Goal: Information Seeking & Learning: Learn about a topic

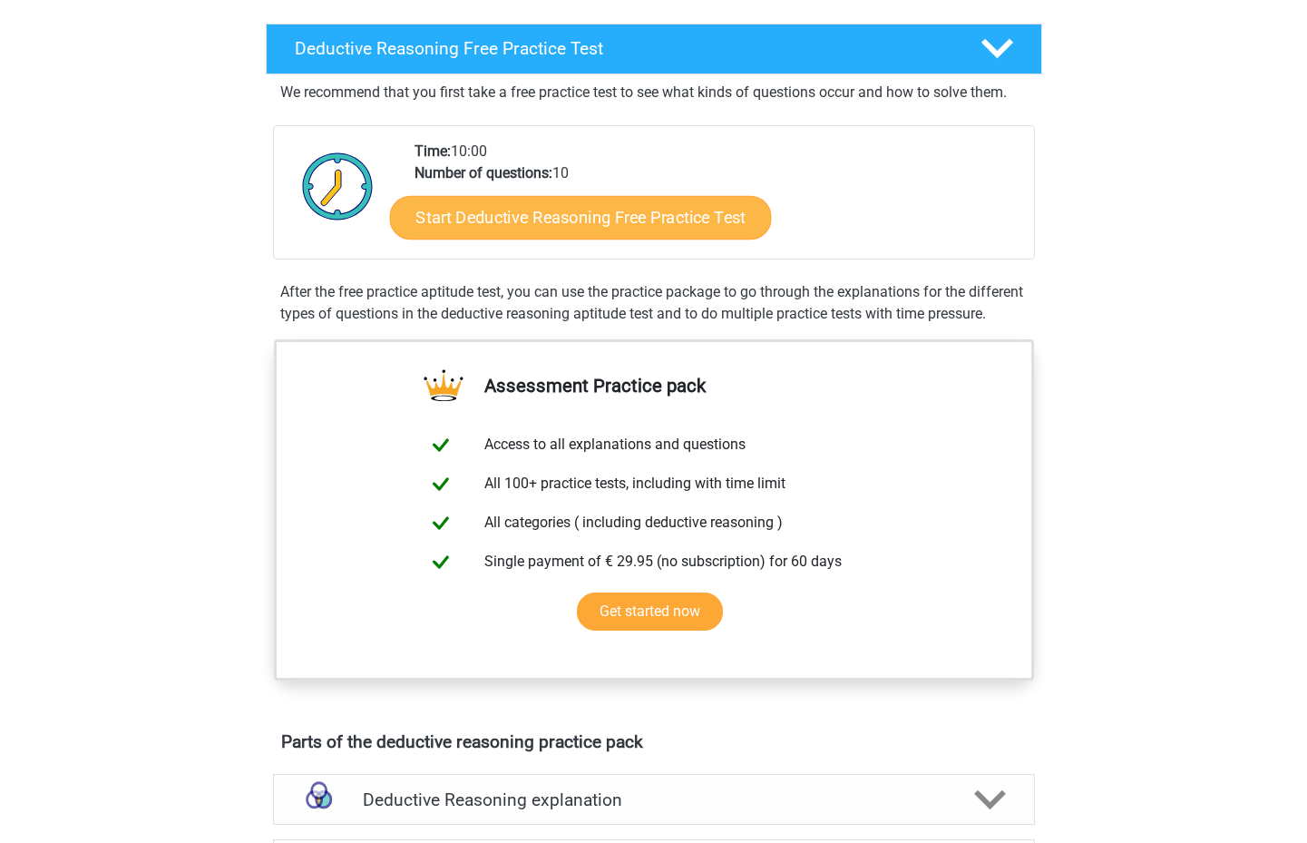
scroll to position [414, 0]
click at [652, 225] on link "Start Deductive Reasoning Free Practice Test" at bounding box center [580, 217] width 382 height 44
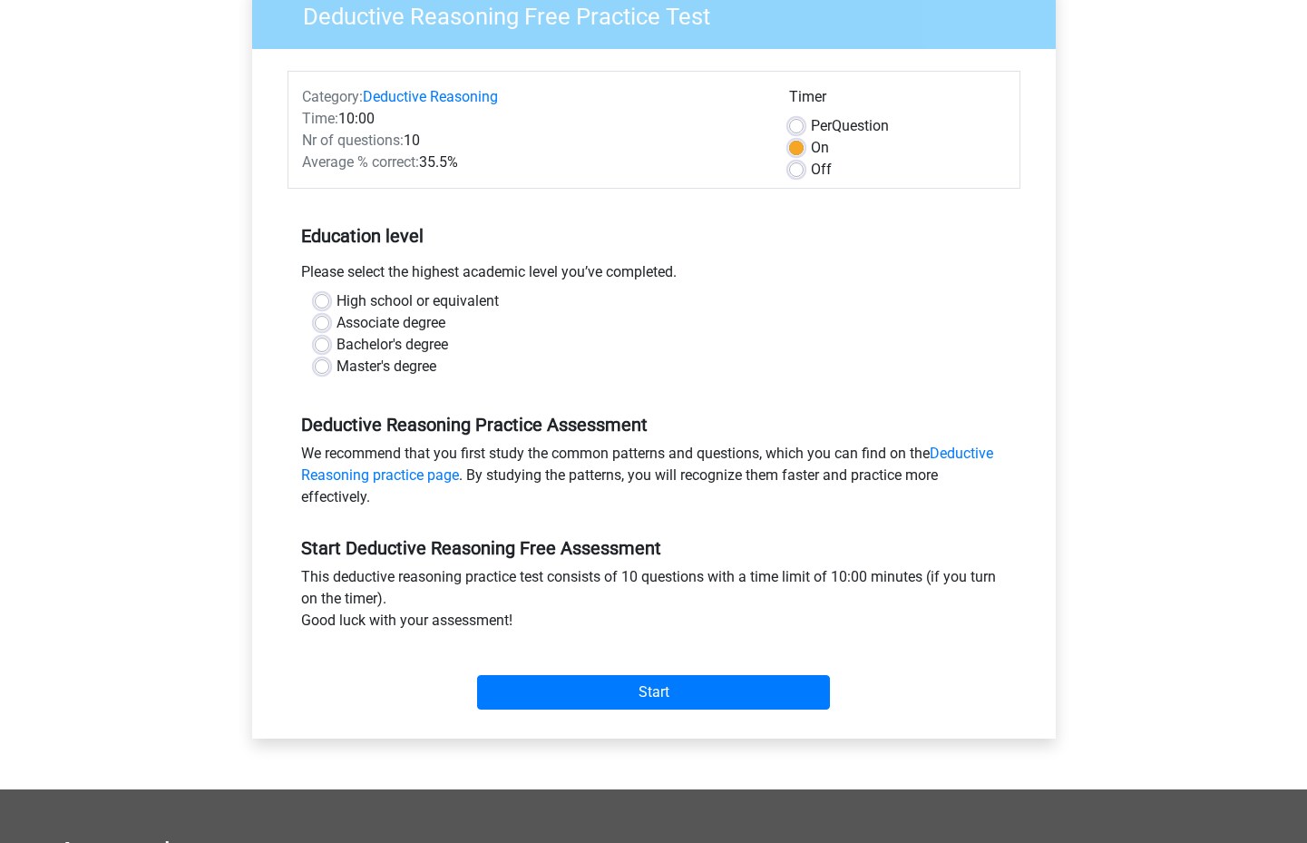
scroll to position [207, 0]
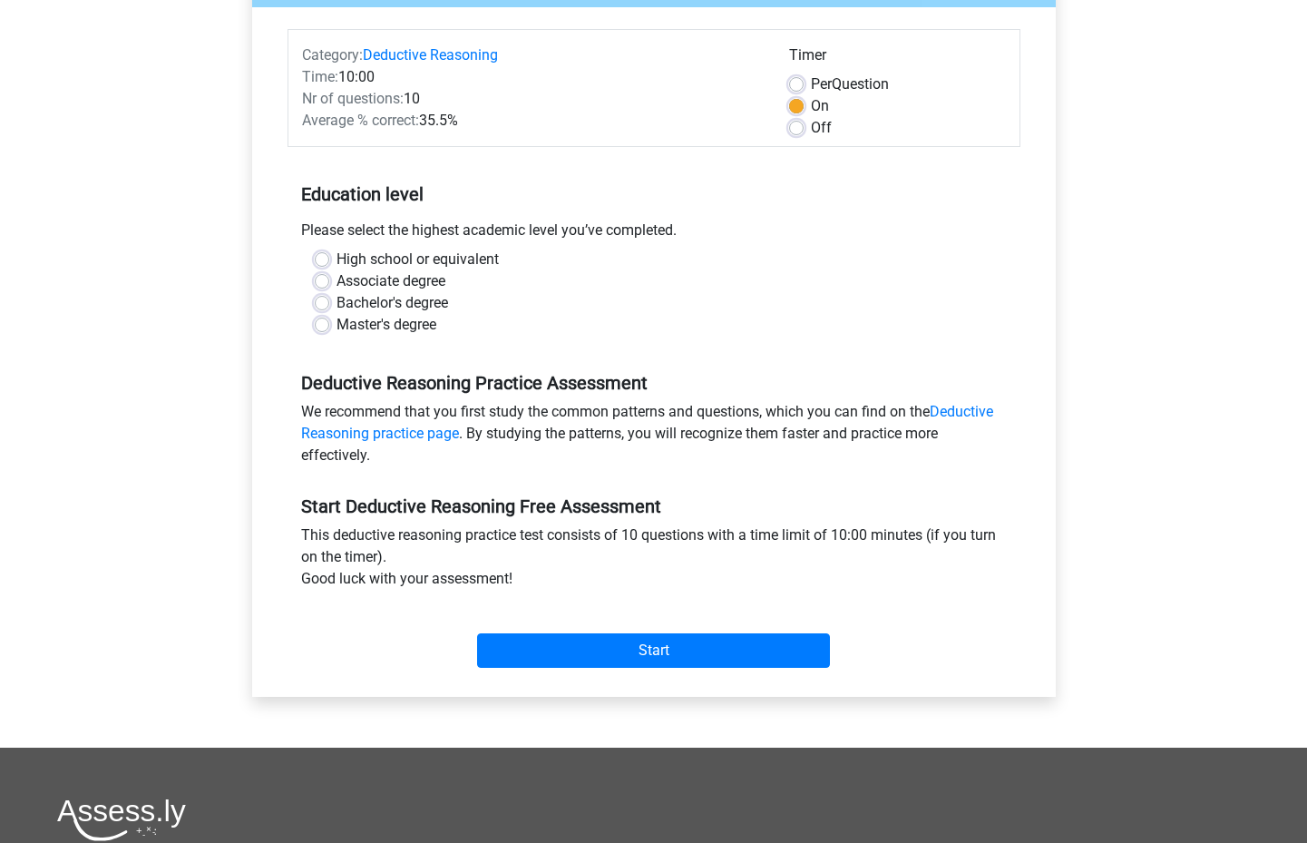
click at [337, 321] on label "Master's degree" at bounding box center [387, 325] width 100 height 22
click at [323, 321] on input "Master's degree" at bounding box center [322, 323] width 15 height 18
radio input "true"
click at [337, 310] on label "Bachelor's degree" at bounding box center [393, 303] width 112 height 22
click at [327, 310] on input "Bachelor's degree" at bounding box center [322, 301] width 15 height 18
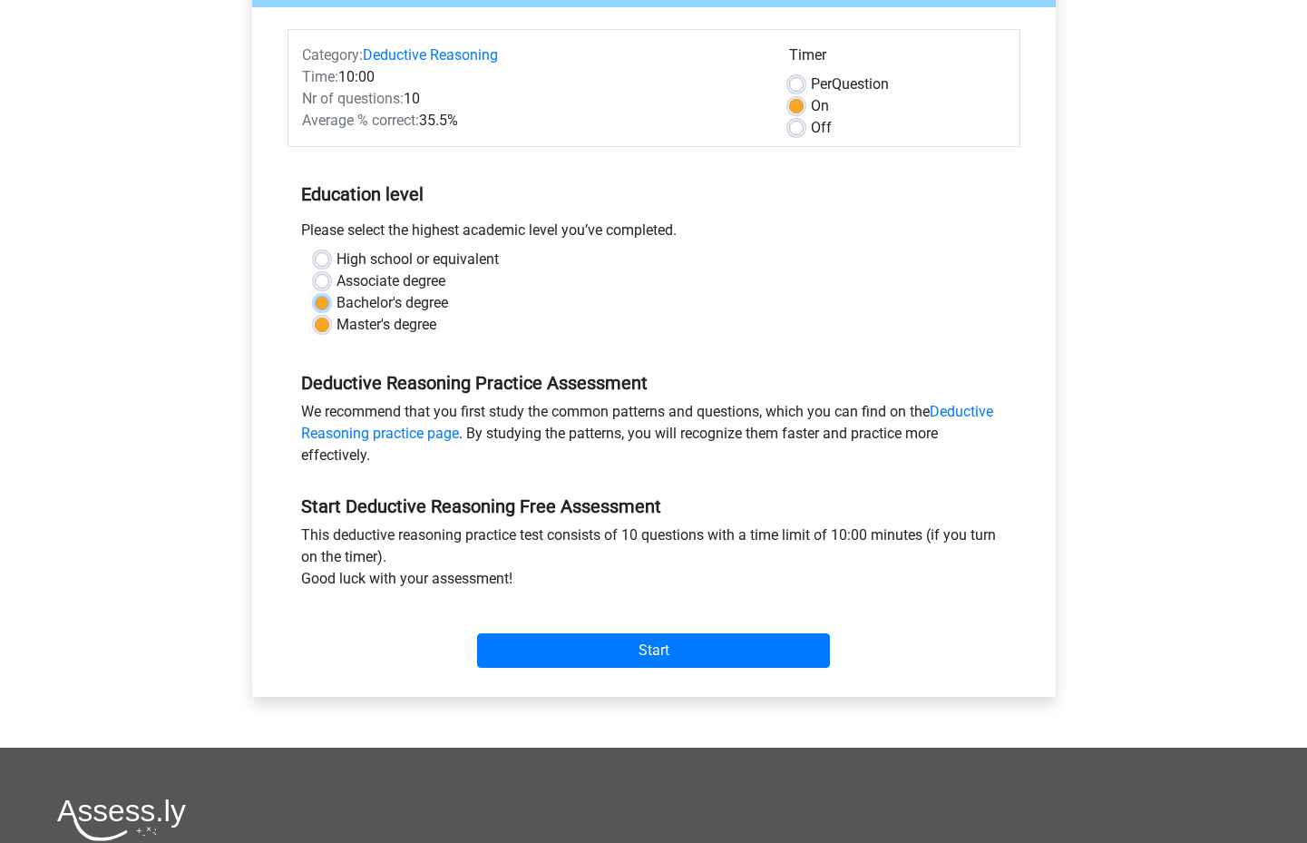
radio input "true"
click at [337, 265] on label "High school or equivalent" at bounding box center [418, 260] width 162 height 22
click at [317, 265] on input "High school or equivalent" at bounding box center [322, 258] width 15 height 18
radio input "true"
click at [314, 293] on div "High school or equivalent Associate degree Bachelor's degree Master's degree" at bounding box center [654, 292] width 706 height 87
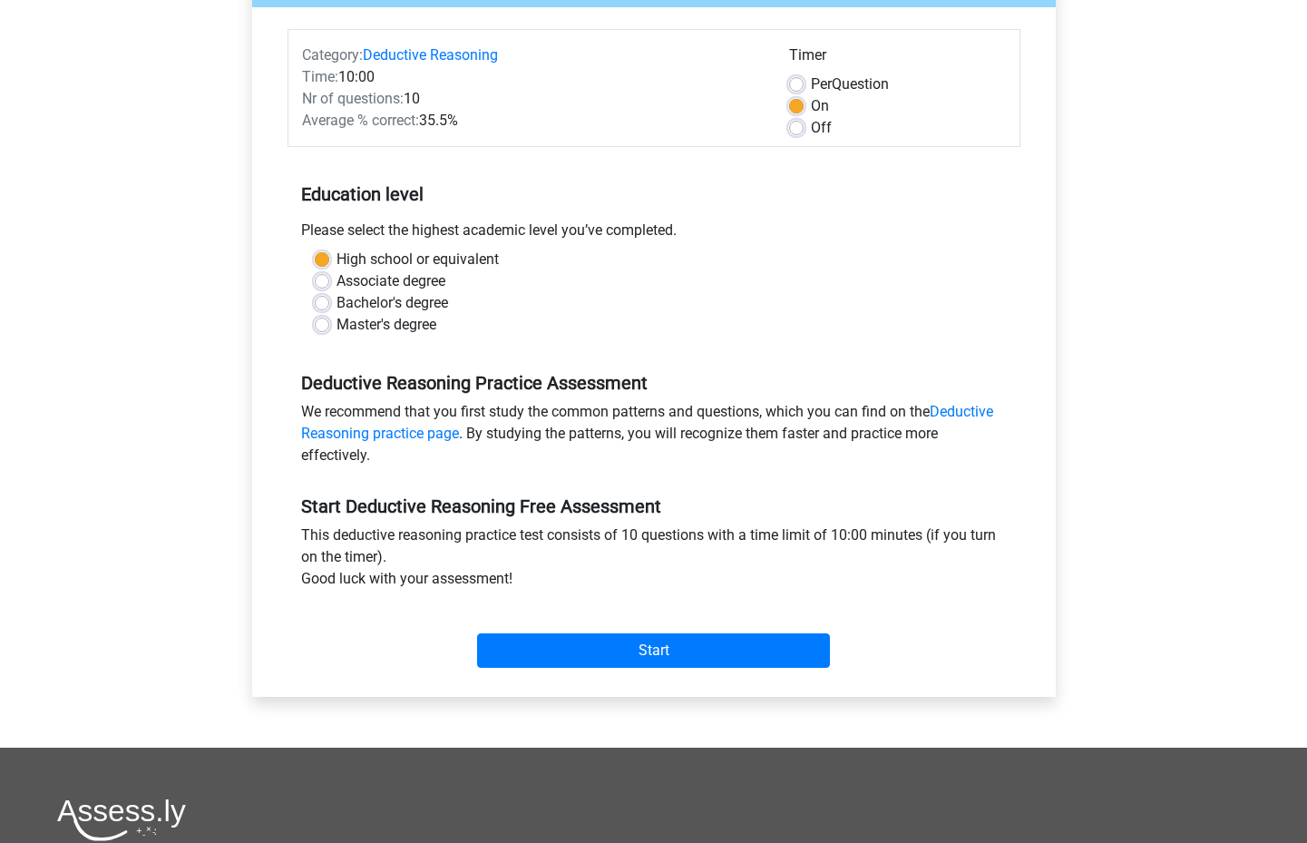
click at [337, 329] on label "Master's degree" at bounding box center [387, 325] width 100 height 22
click at [322, 329] on input "Master's degree" at bounding box center [322, 323] width 15 height 18
radio input "true"
click at [337, 305] on label "Bachelor's degree" at bounding box center [393, 303] width 112 height 22
click at [323, 305] on input "Bachelor's degree" at bounding box center [322, 301] width 15 height 18
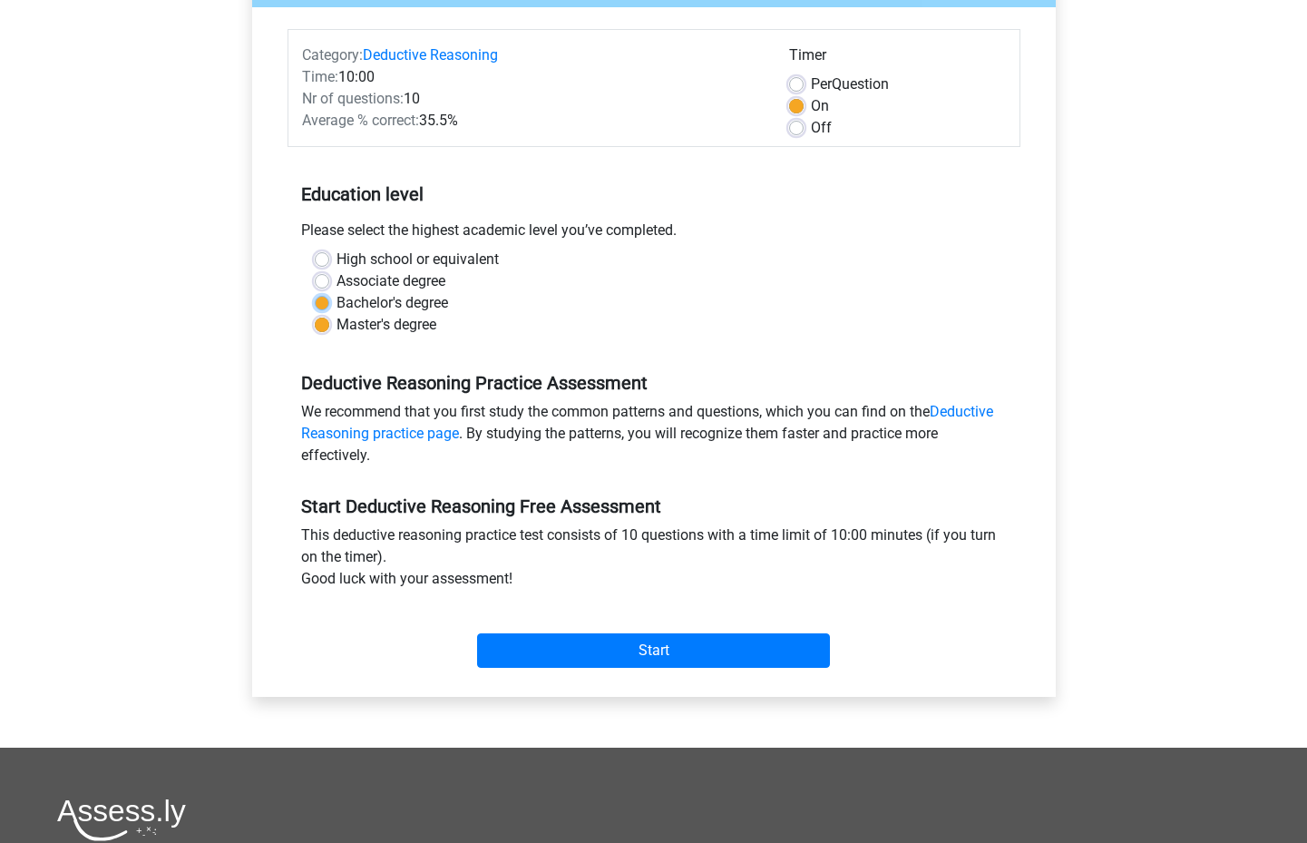
radio input "true"
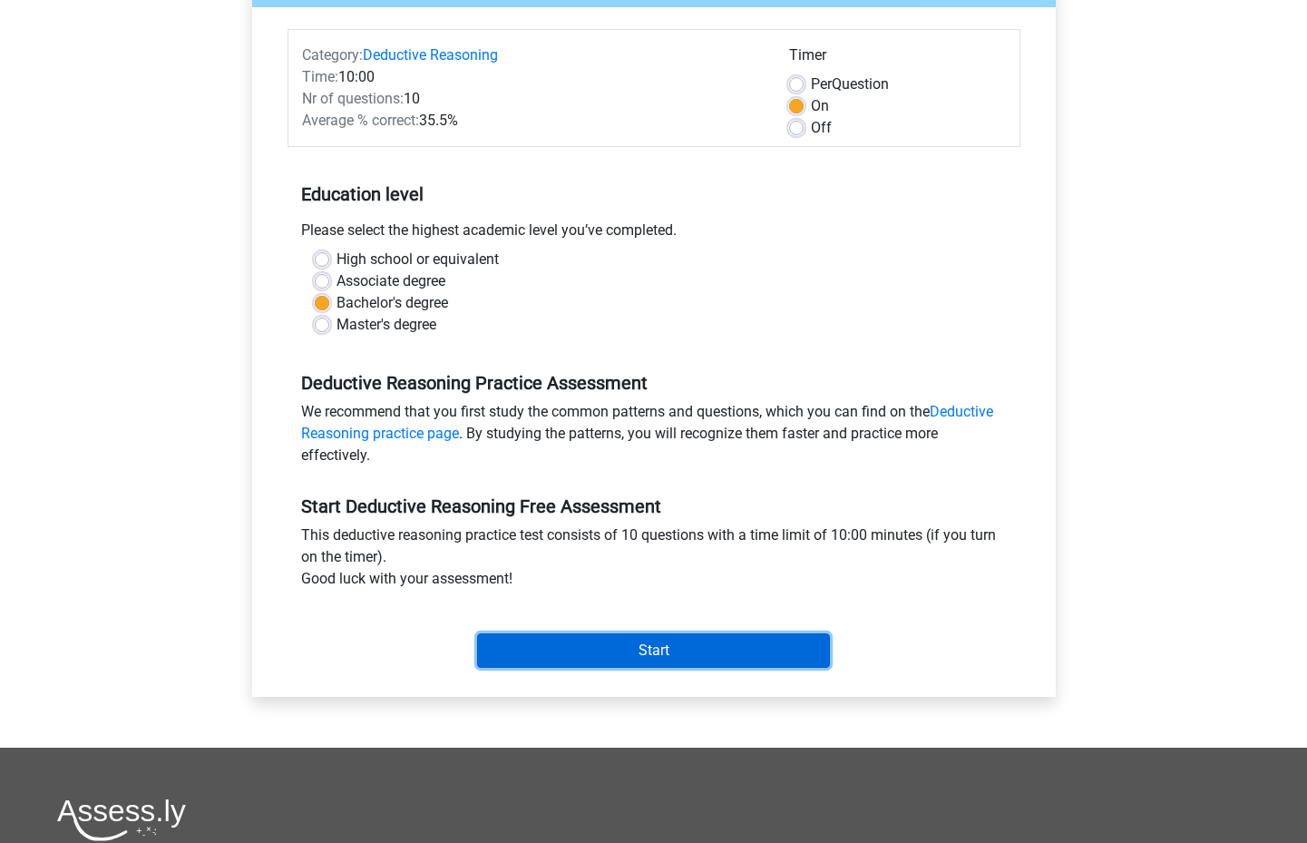
click at [665, 644] on input "Start" at bounding box center [653, 650] width 353 height 34
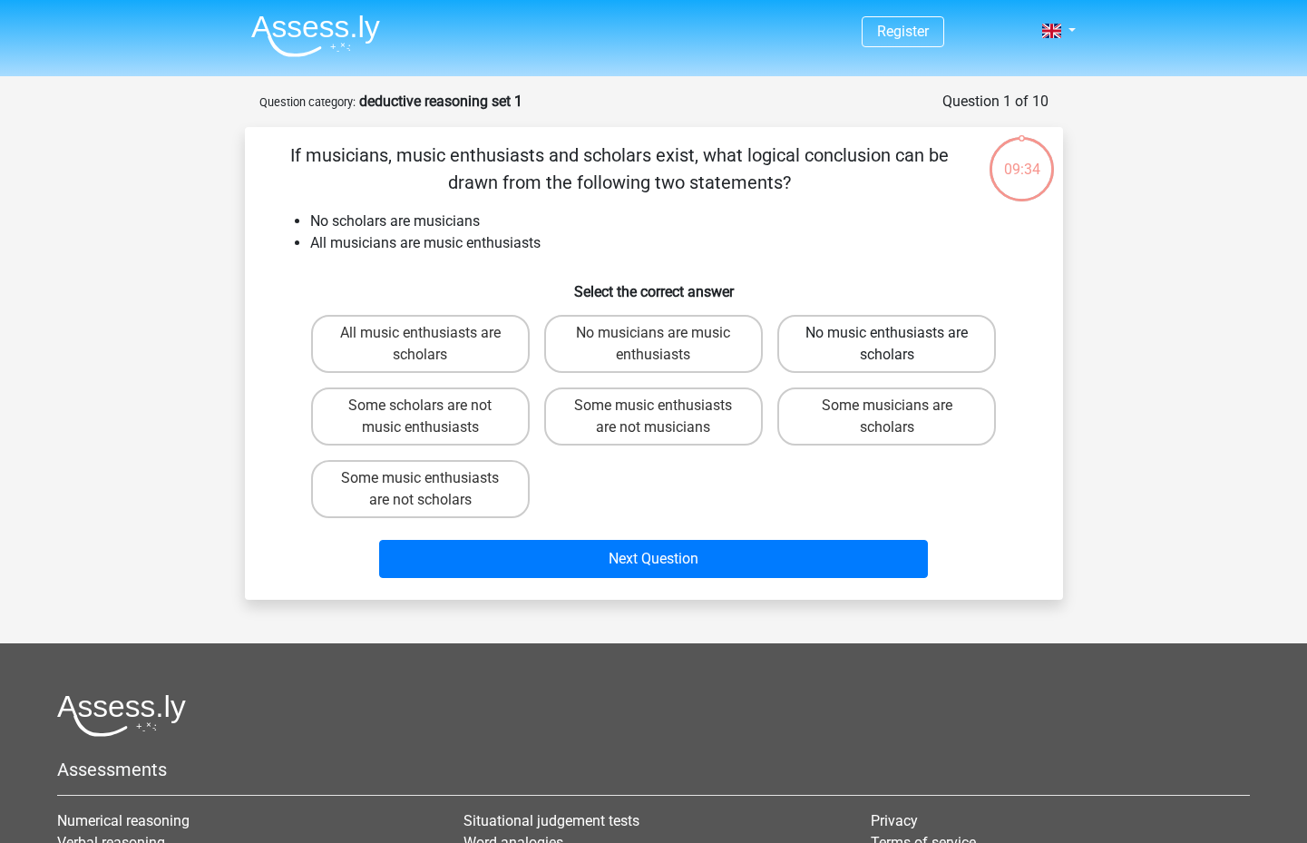
click at [863, 356] on label "No music enthusiasts are scholars" at bounding box center [886, 344] width 219 height 58
click at [887, 345] on input "No music enthusiasts are scholars" at bounding box center [893, 339] width 12 height 12
radio input "true"
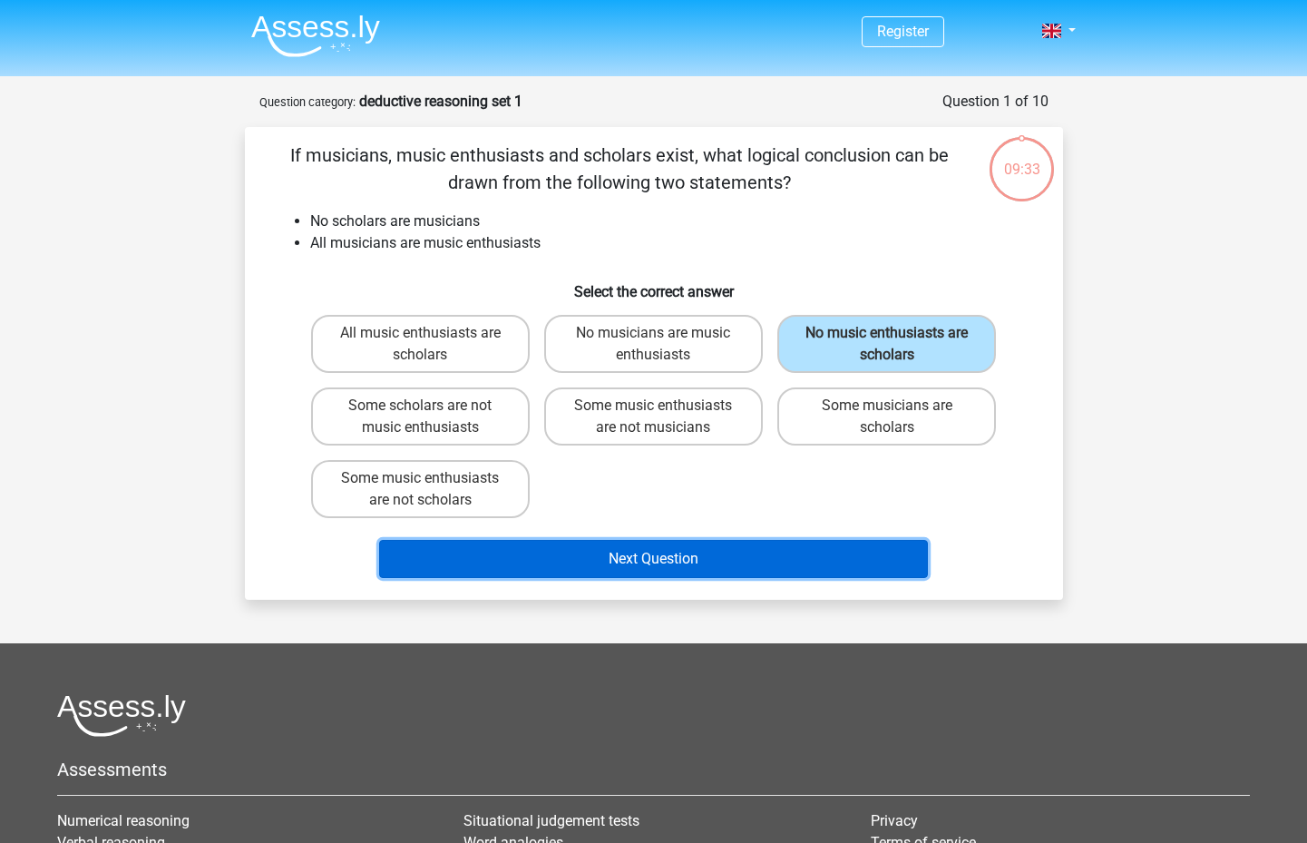
click at [673, 559] on button "Next Question" at bounding box center [653, 559] width 549 height 38
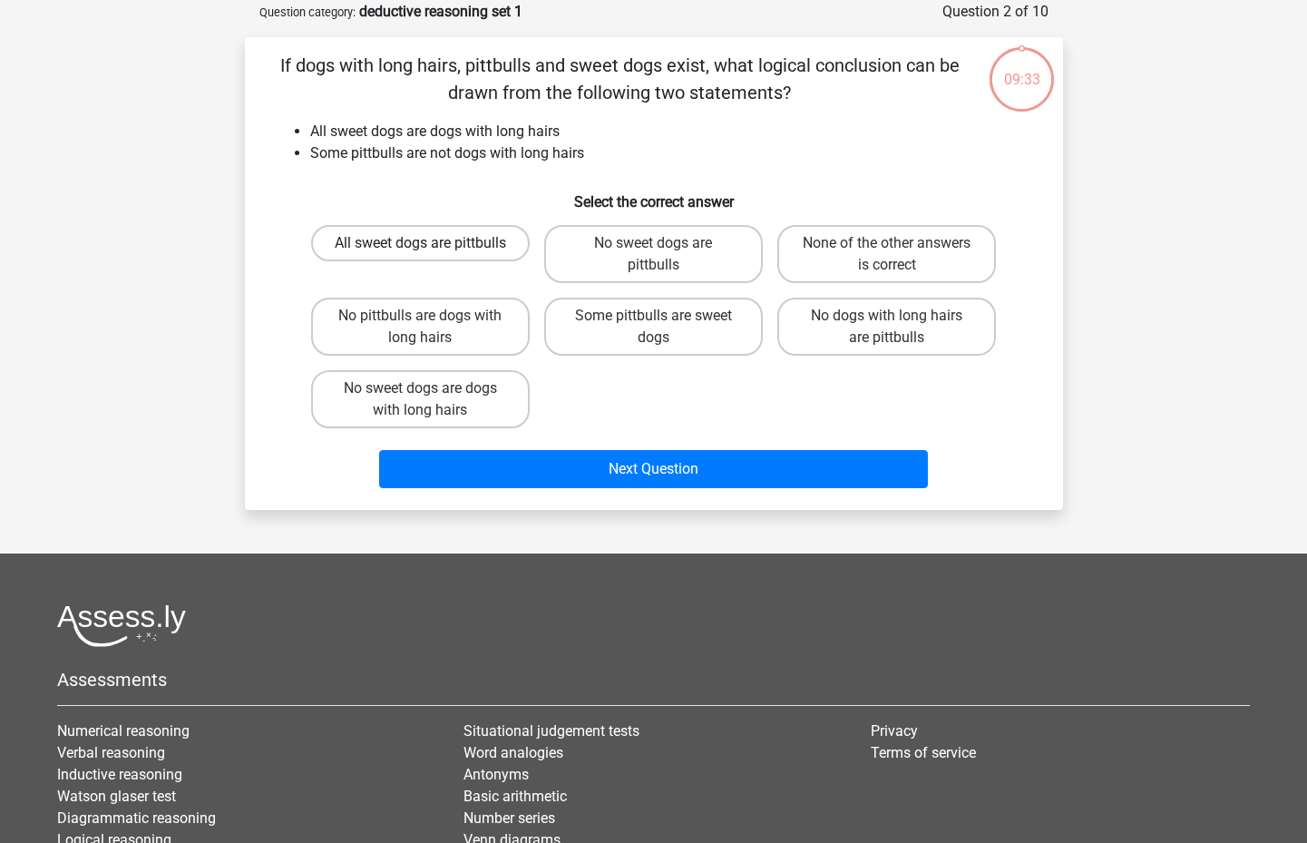
scroll to position [91, 0]
drag, startPoint x: 629, startPoint y: 266, endPoint x: 613, endPoint y: 297, distance: 34.5
click at [628, 267] on label "No sweet dogs are pittbulls" at bounding box center [653, 253] width 219 height 58
click at [653, 254] on input "No sweet dogs are pittbulls" at bounding box center [659, 248] width 12 height 12
radio input "true"
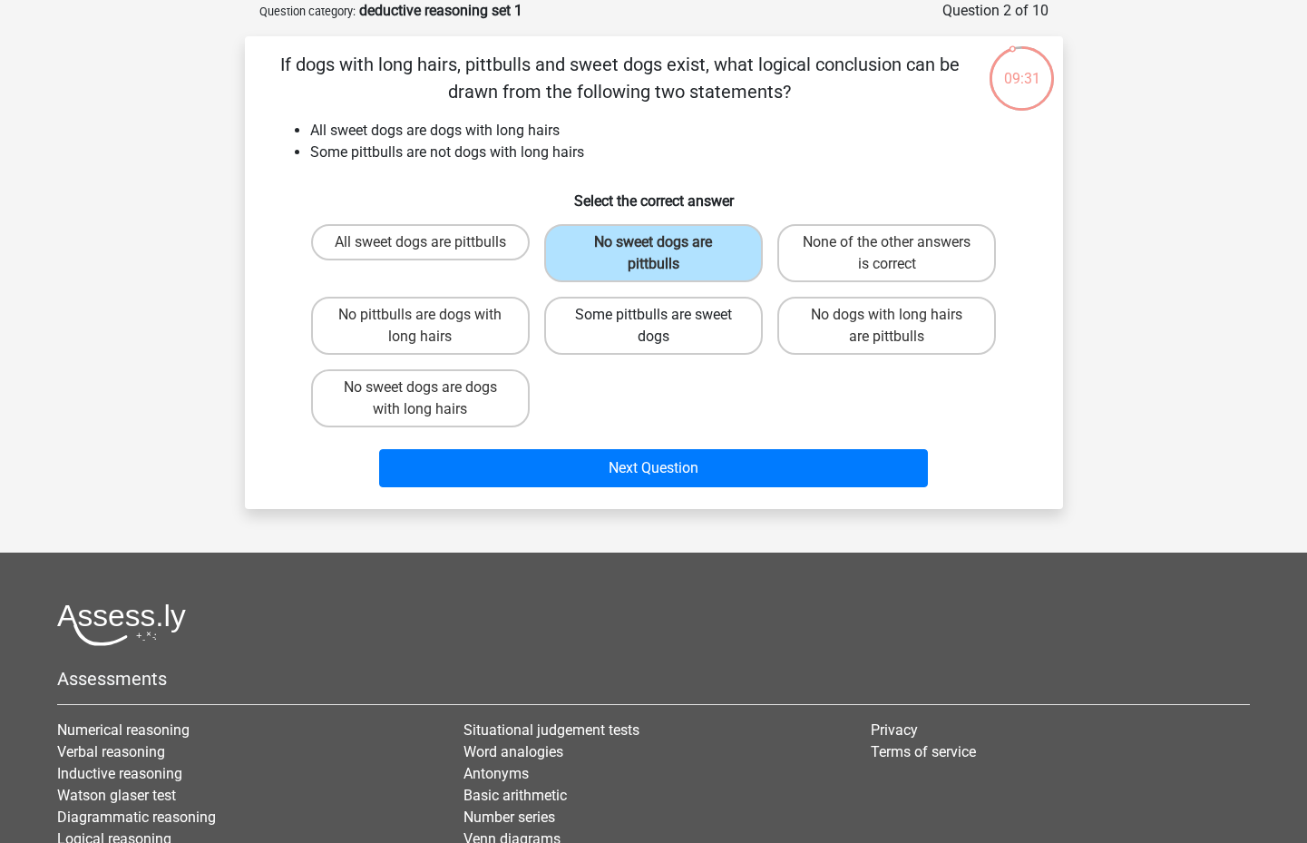
click at [610, 309] on label "Some pittbulls are sweet dogs" at bounding box center [653, 326] width 219 height 58
click at [653, 315] on input "Some pittbulls are sweet dogs" at bounding box center [659, 321] width 12 height 12
radio input "true"
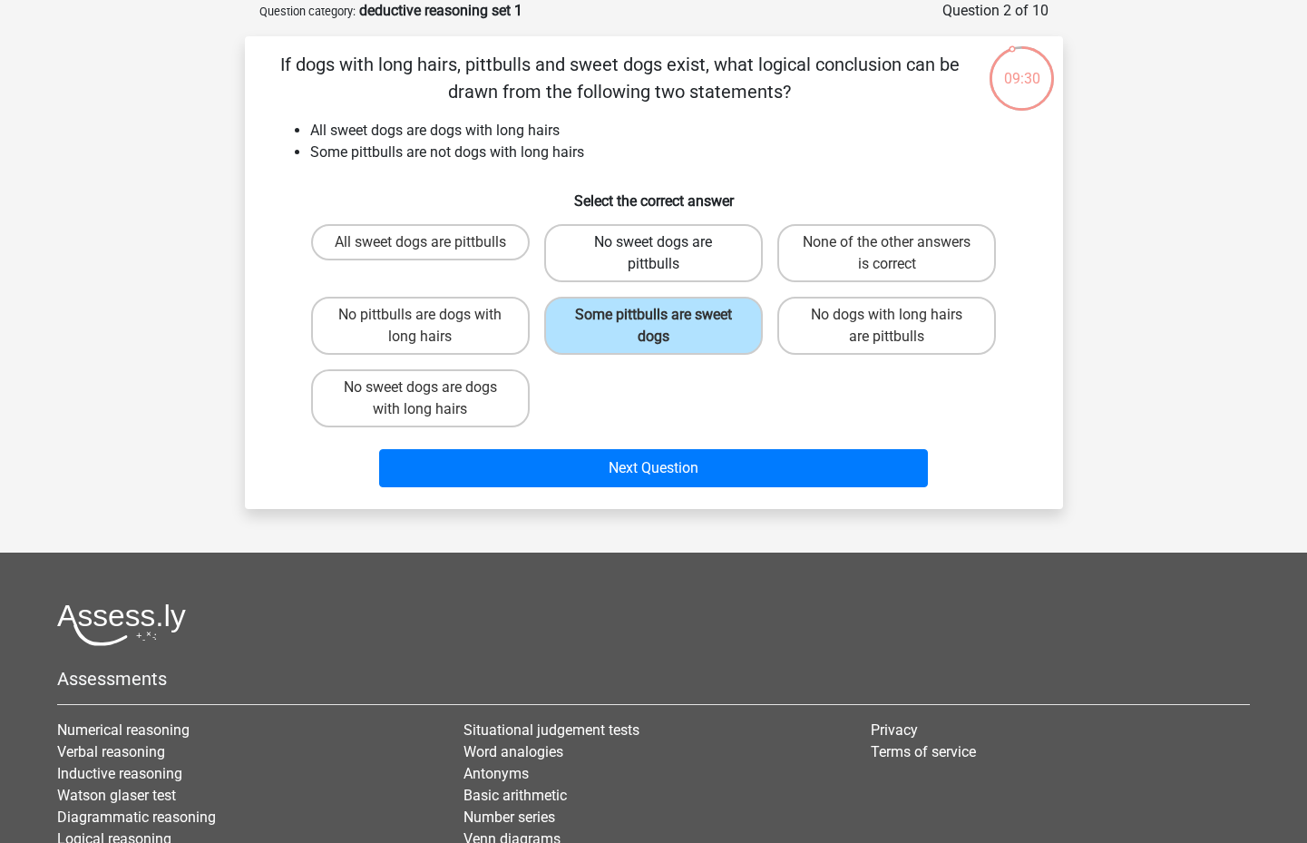
click at [589, 264] on label "No sweet dogs are pittbulls" at bounding box center [653, 253] width 219 height 58
click at [653, 254] on input "No sweet dogs are pittbulls" at bounding box center [659, 248] width 12 height 12
radio input "true"
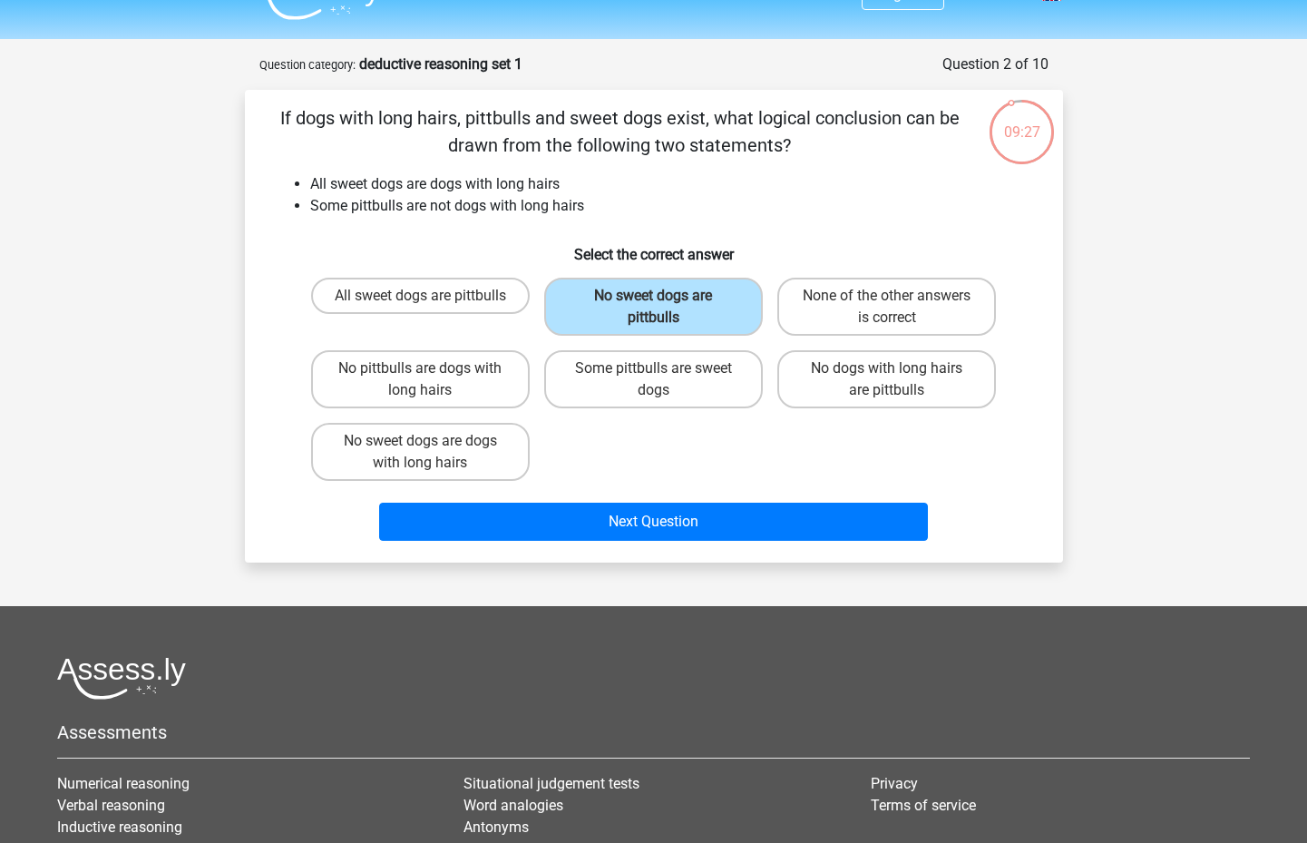
scroll to position [0, 0]
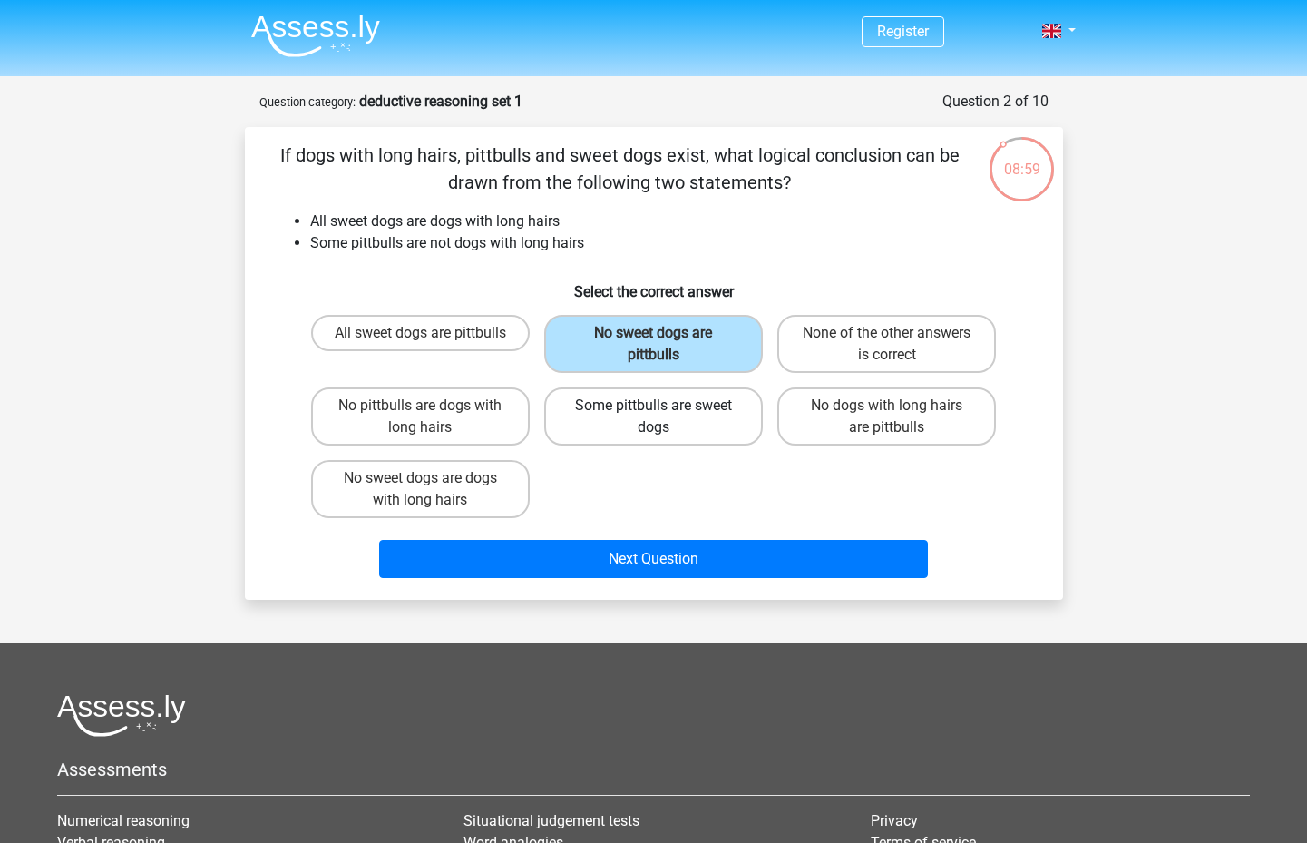
click at [720, 427] on label "Some pittbulls are sweet dogs" at bounding box center [653, 416] width 219 height 58
click at [665, 417] on input "Some pittbulls are sweet dogs" at bounding box center [659, 411] width 12 height 12
radio input "true"
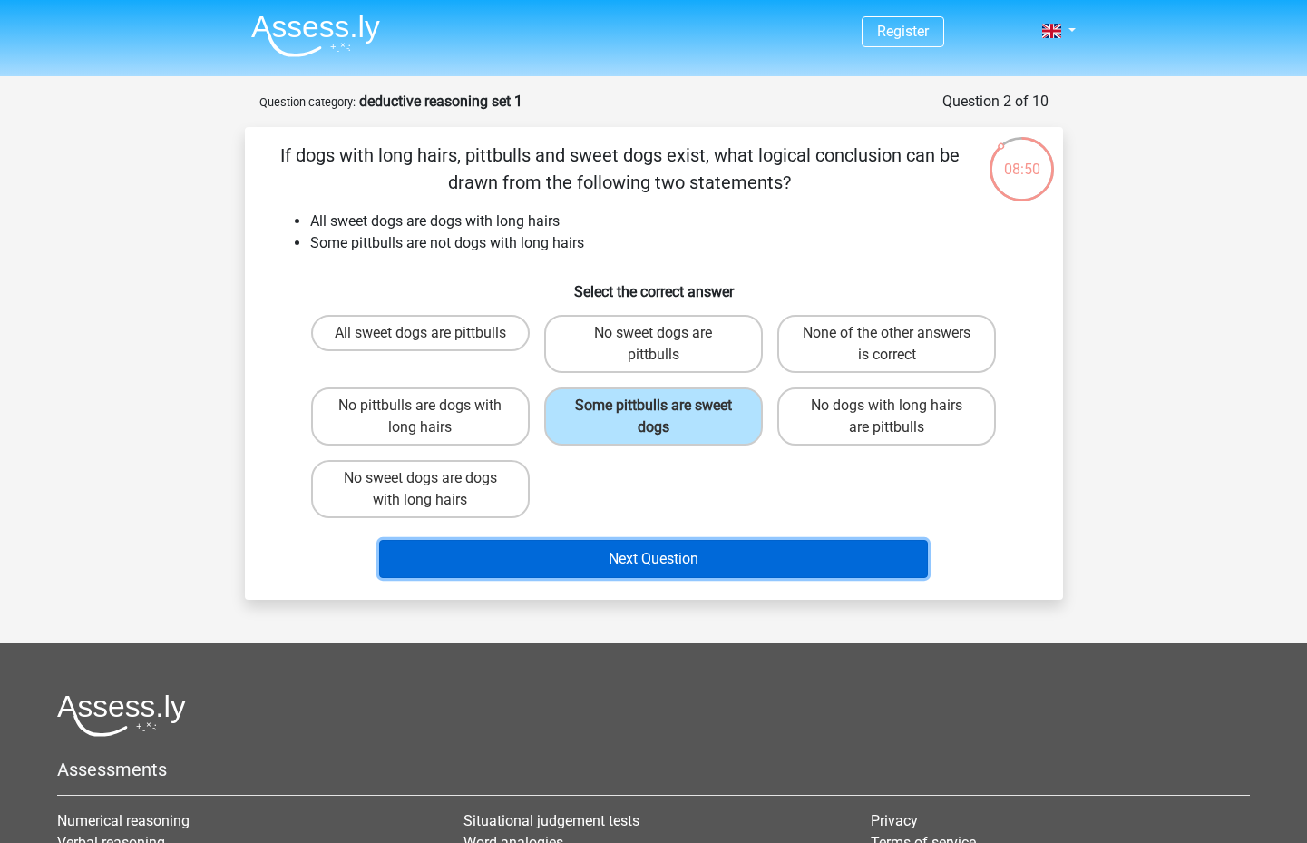
click at [620, 568] on button "Next Question" at bounding box center [653, 559] width 549 height 38
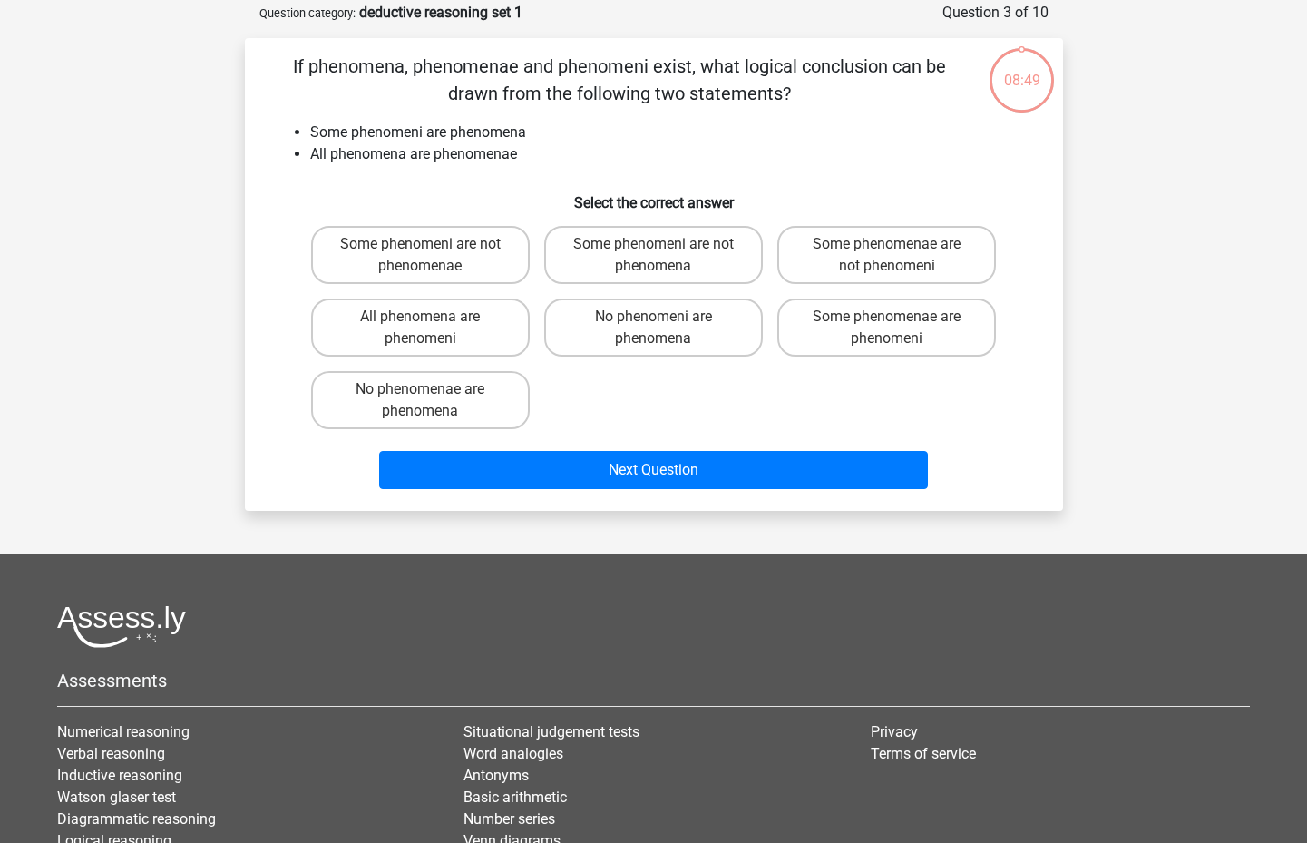
scroll to position [91, 0]
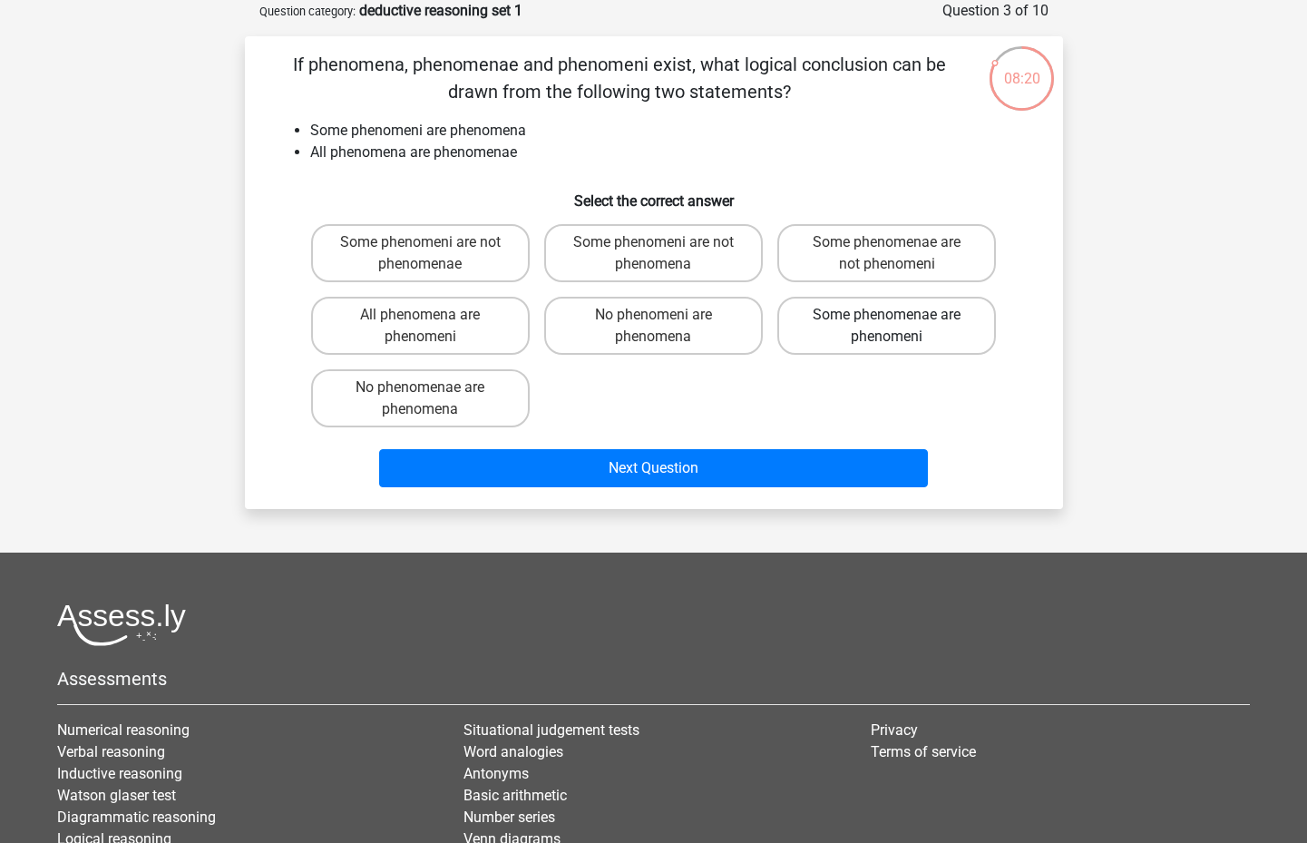
click at [941, 332] on label "Some phenomenae are phenomeni" at bounding box center [886, 326] width 219 height 58
click at [899, 327] on input "Some phenomenae are phenomeni" at bounding box center [893, 321] width 12 height 12
radio input "true"
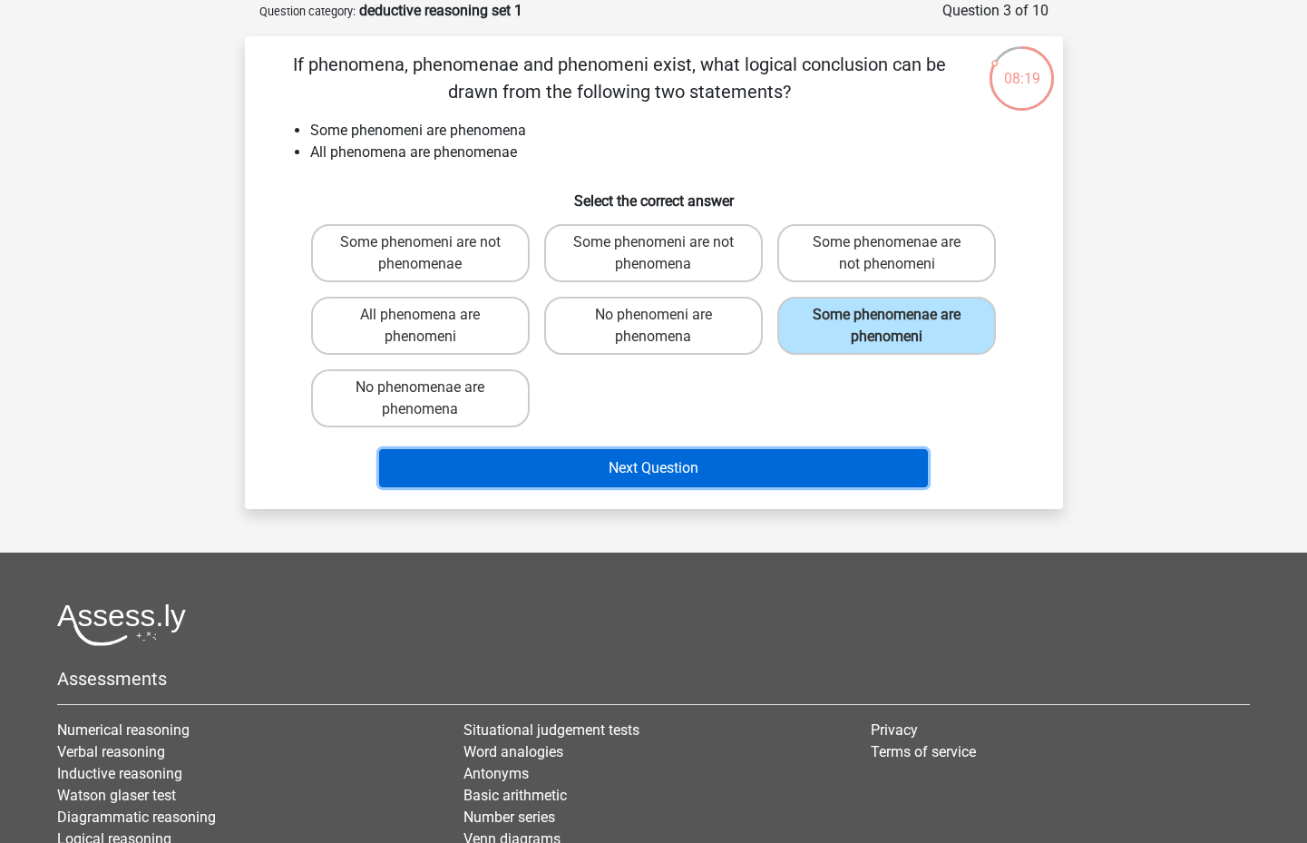
click at [689, 474] on button "Next Question" at bounding box center [653, 468] width 549 height 38
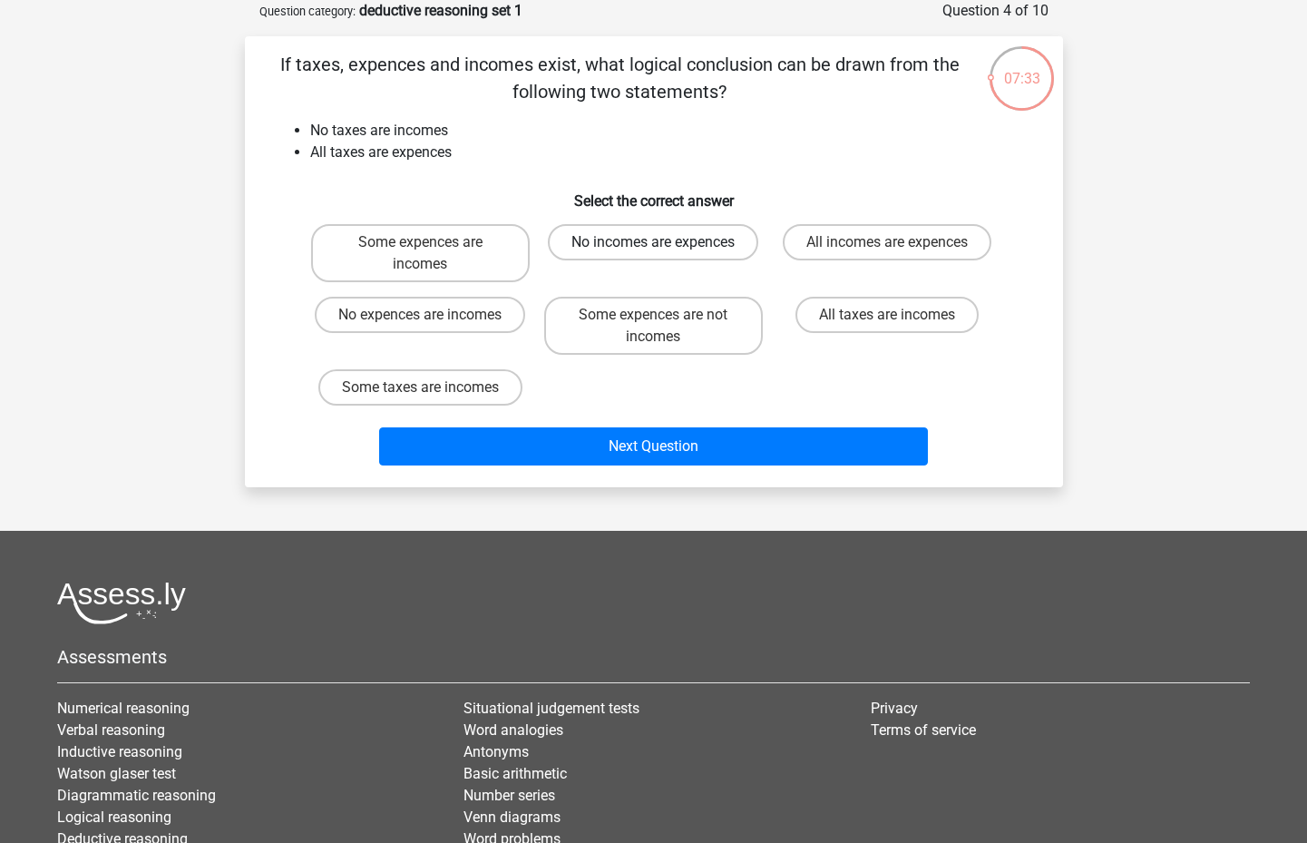
click at [649, 249] on label "No incomes are expences" at bounding box center [653, 242] width 210 height 36
click at [653, 249] on input "No incomes are expences" at bounding box center [659, 248] width 12 height 12
radio input "true"
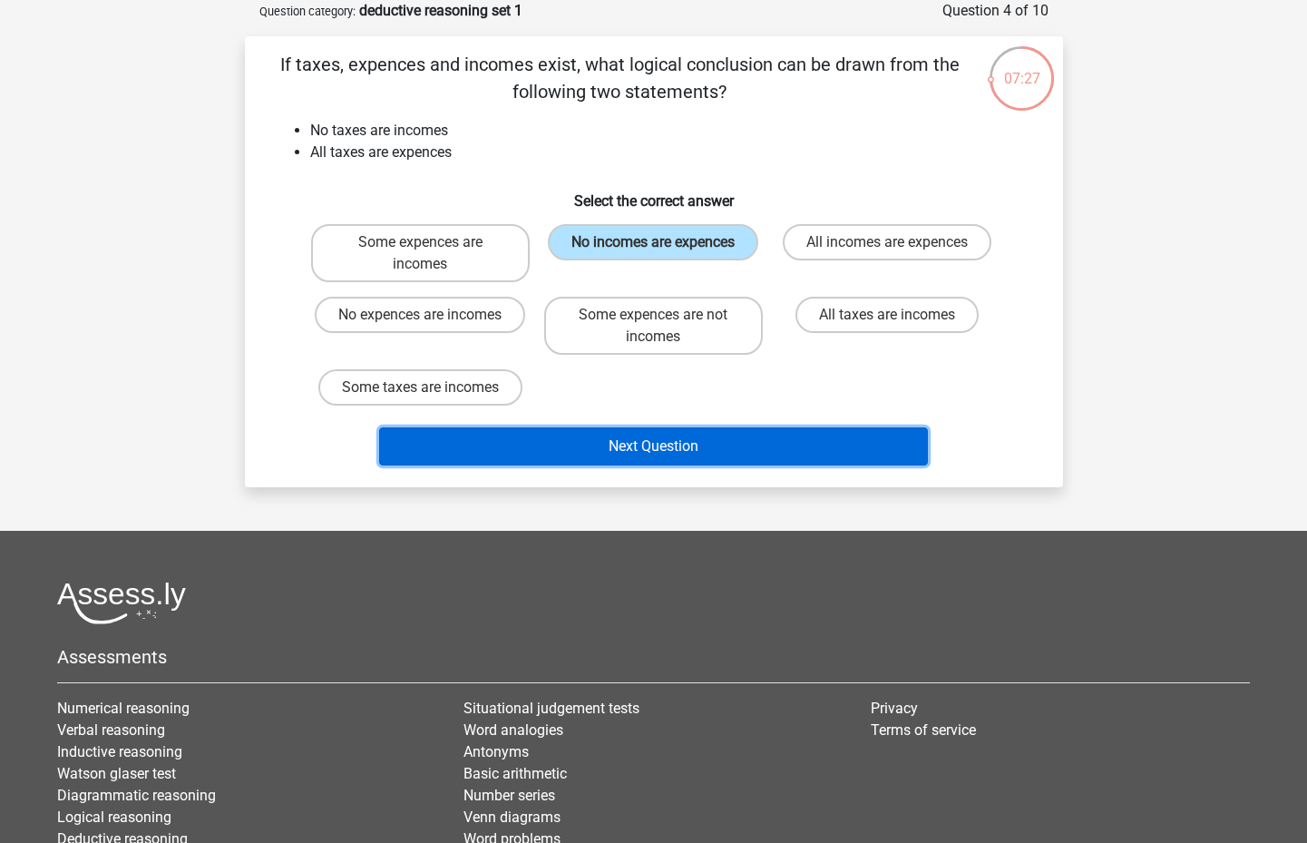
click at [590, 441] on button "Next Question" at bounding box center [653, 446] width 549 height 38
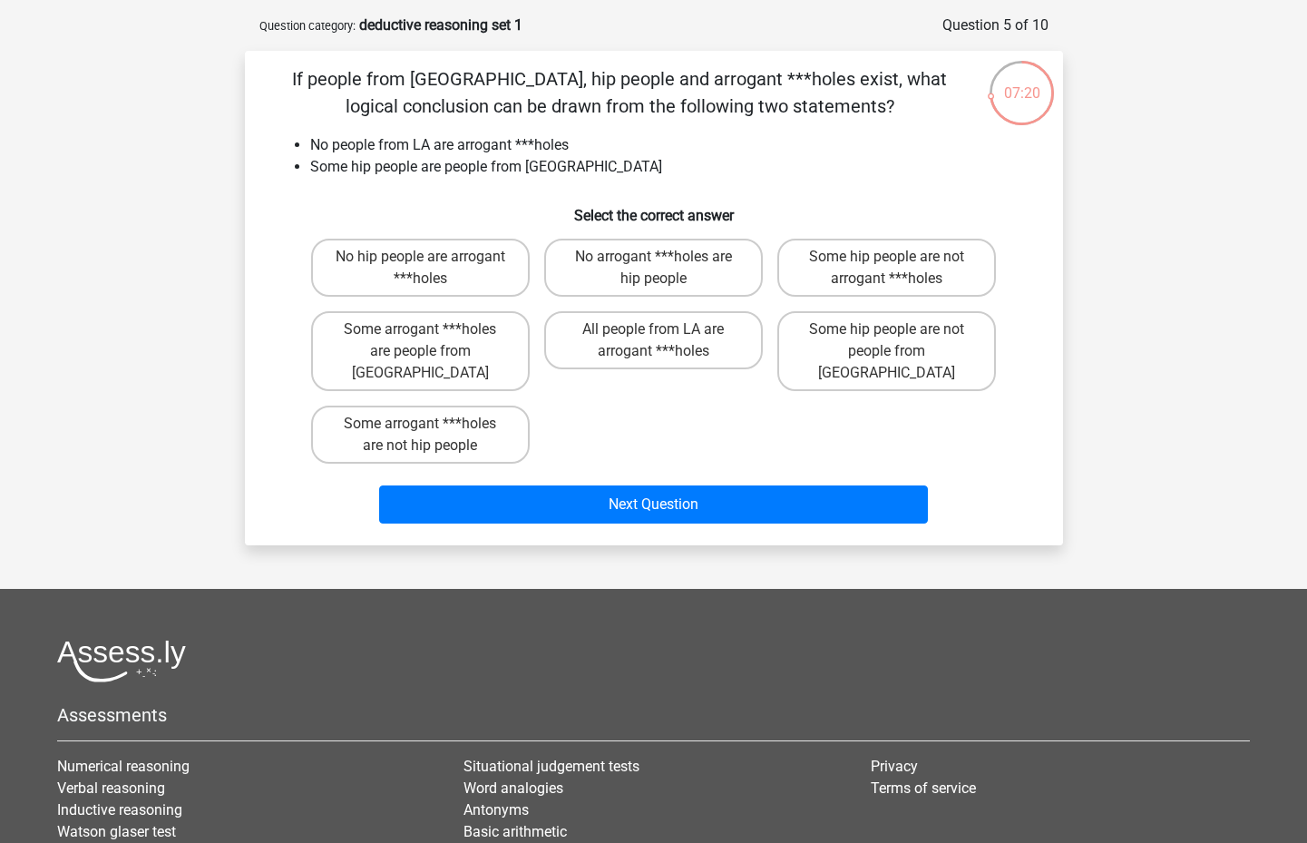
scroll to position [103, 0]
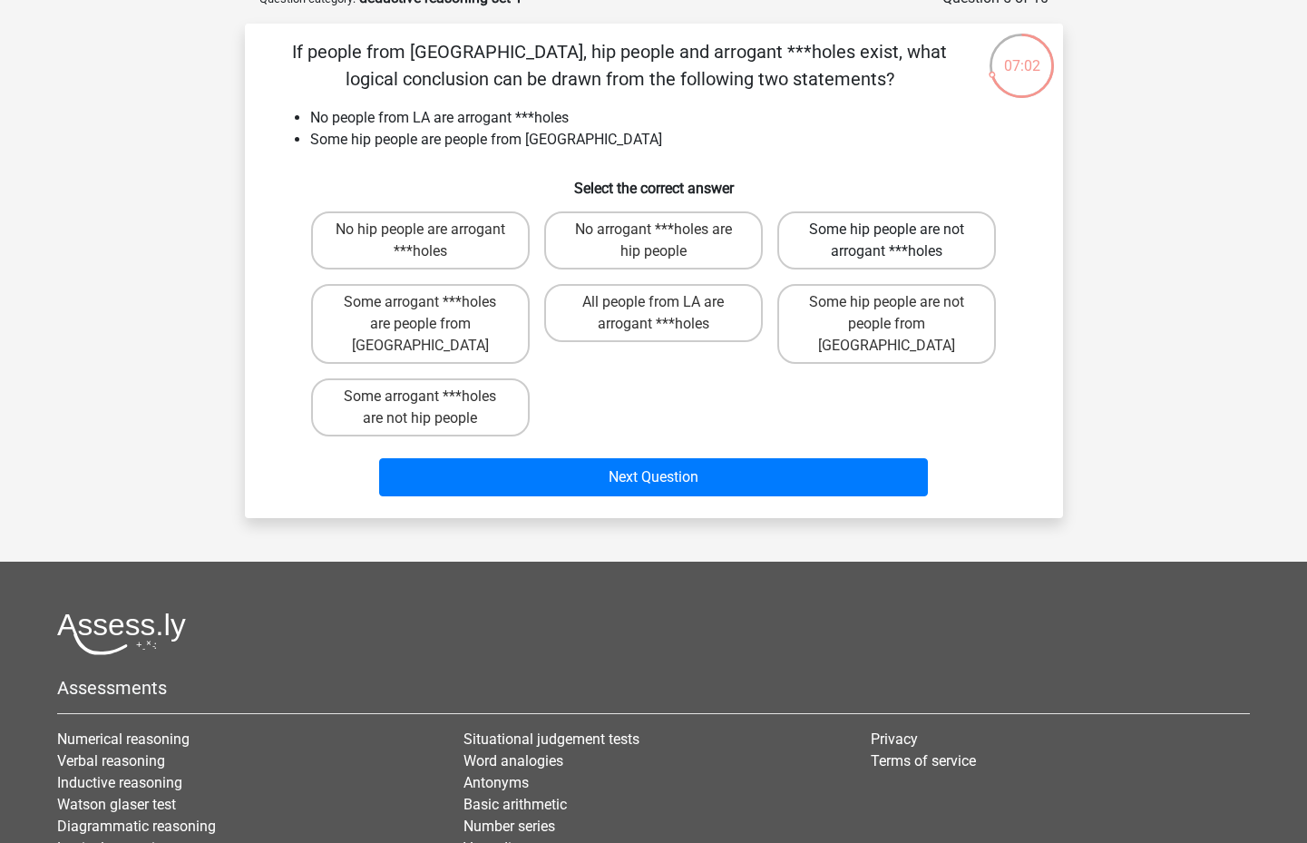
click at [894, 245] on label "Some hip people are not arrogant ***holes" at bounding box center [886, 240] width 219 height 58
click at [894, 241] on input "Some hip people are not arrogant ***holes" at bounding box center [893, 235] width 12 height 12
radio input "true"
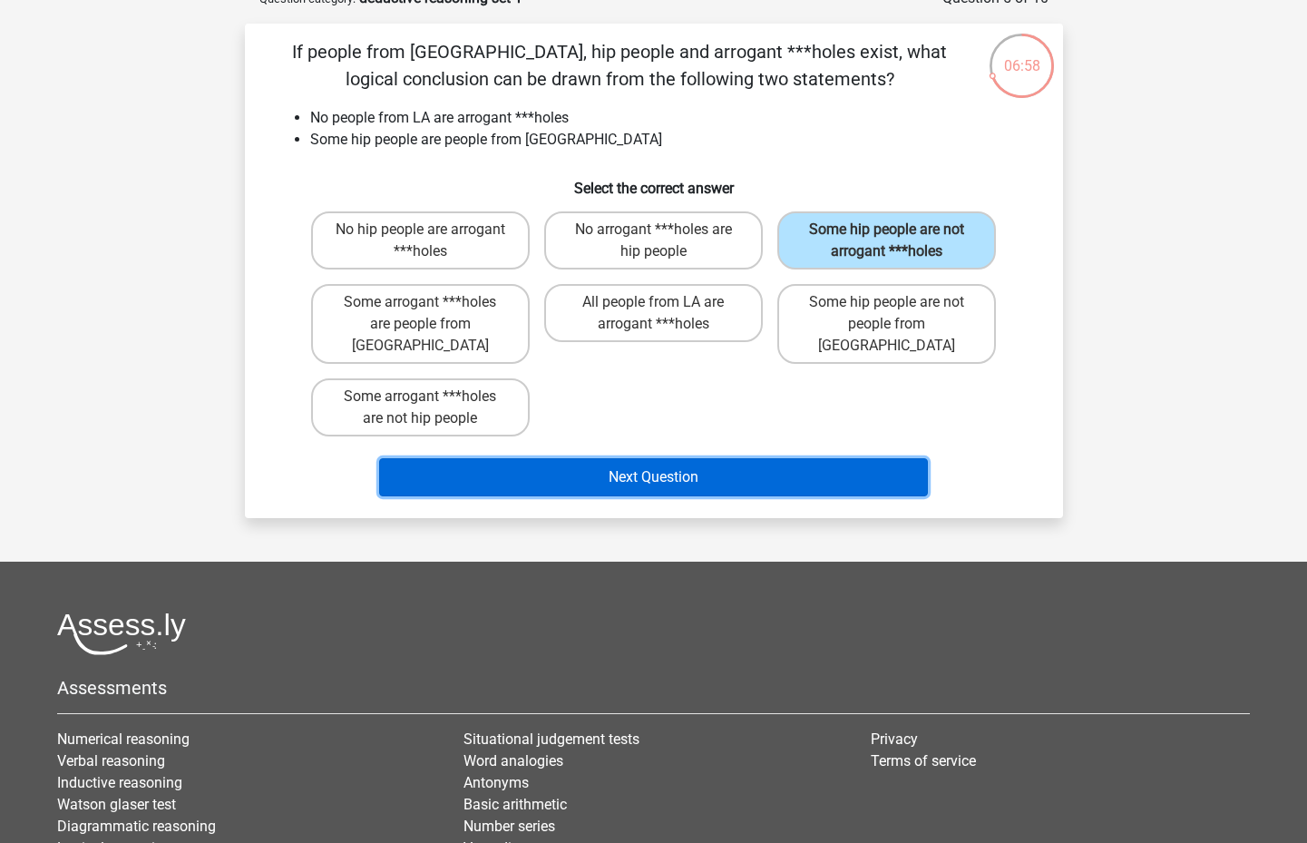
click at [650, 458] on button "Next Question" at bounding box center [653, 477] width 549 height 38
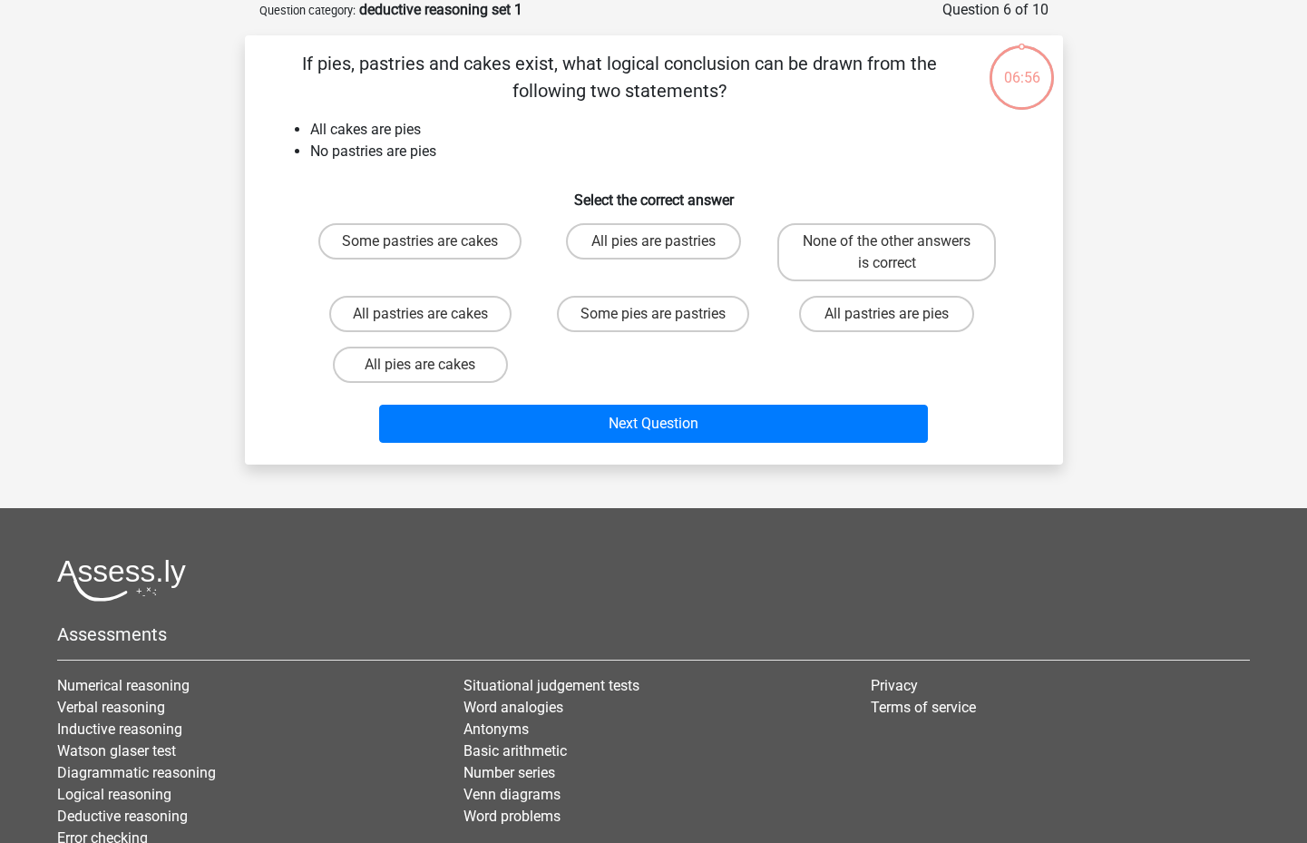
scroll to position [91, 0]
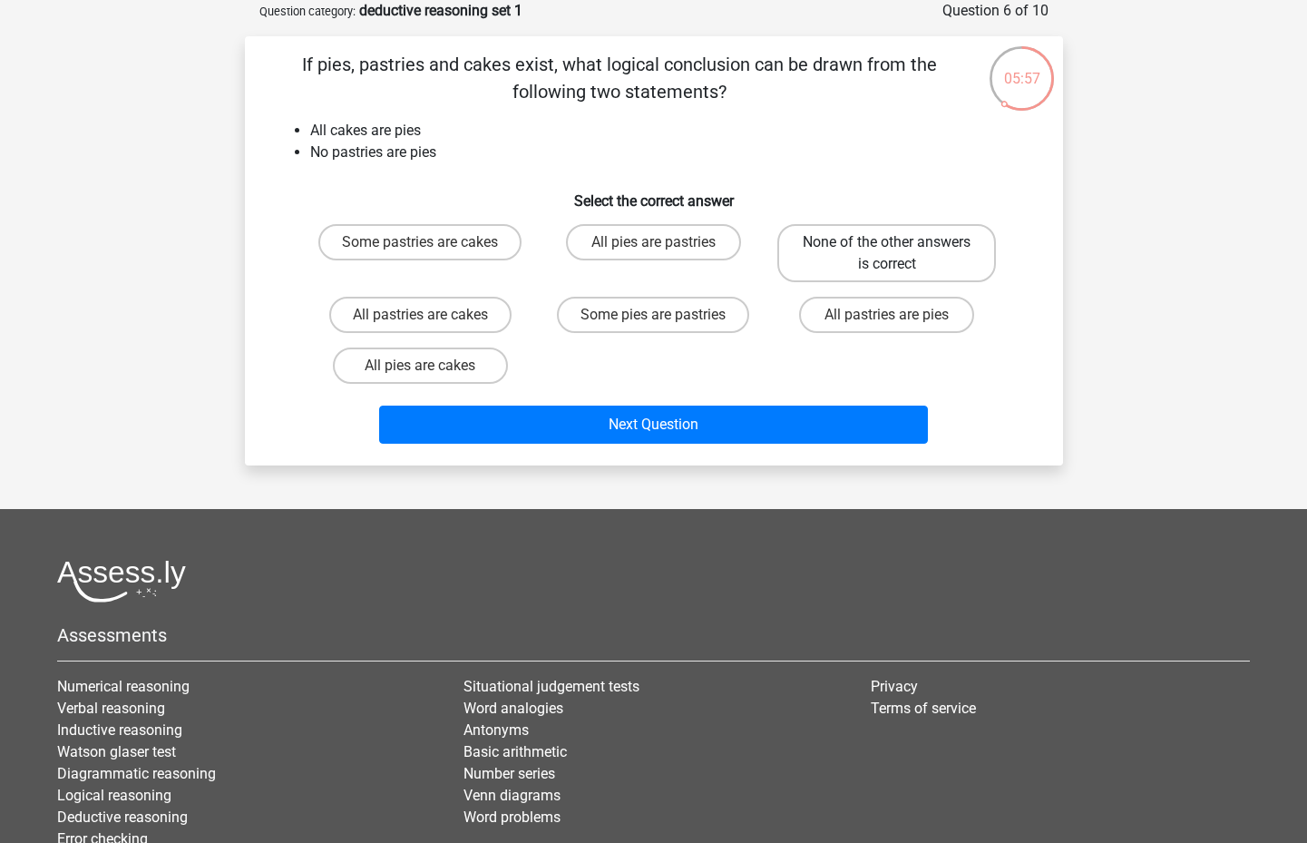
click at [939, 253] on label "None of the other answers is correct" at bounding box center [886, 253] width 219 height 58
click at [899, 253] on input "None of the other answers is correct" at bounding box center [893, 248] width 12 height 12
radio input "true"
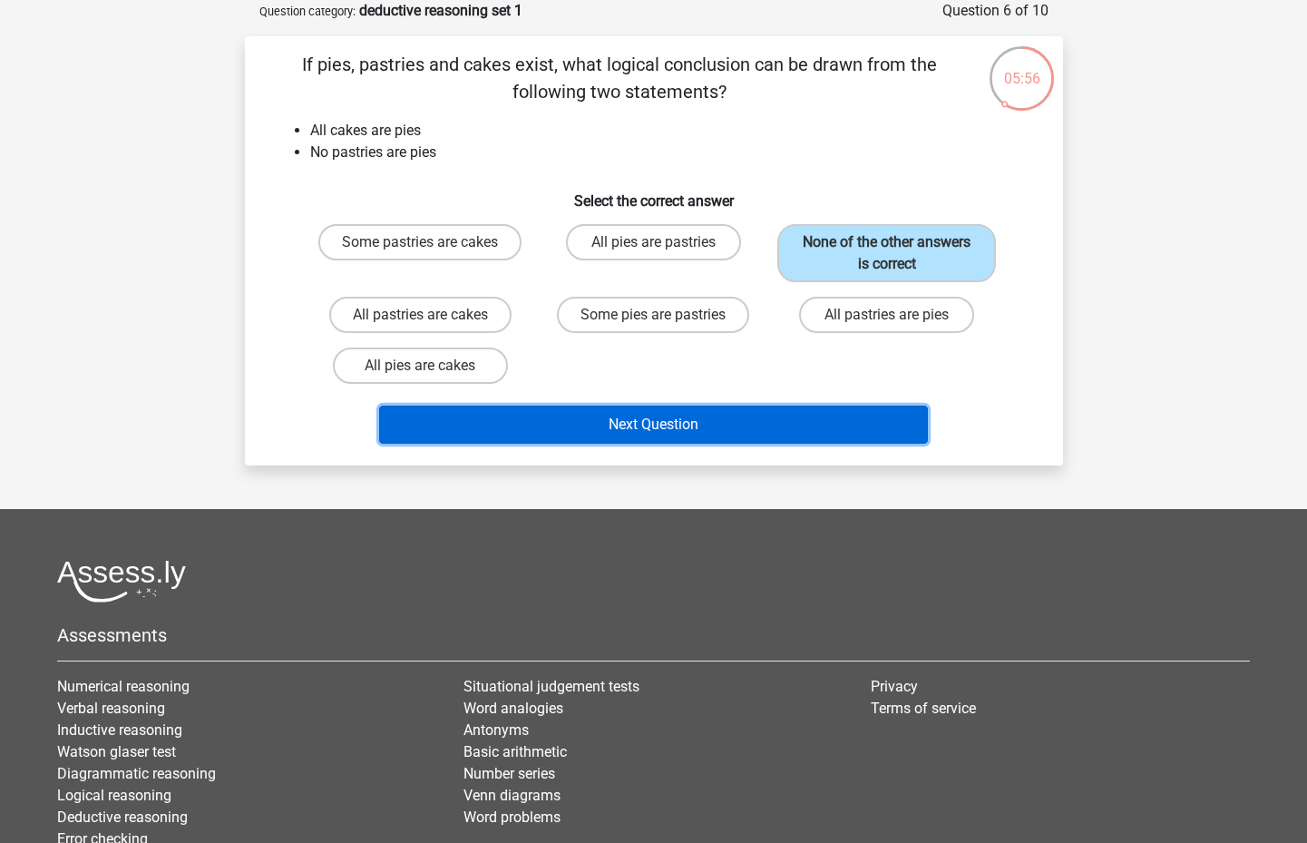
click at [737, 432] on button "Next Question" at bounding box center [653, 424] width 549 height 38
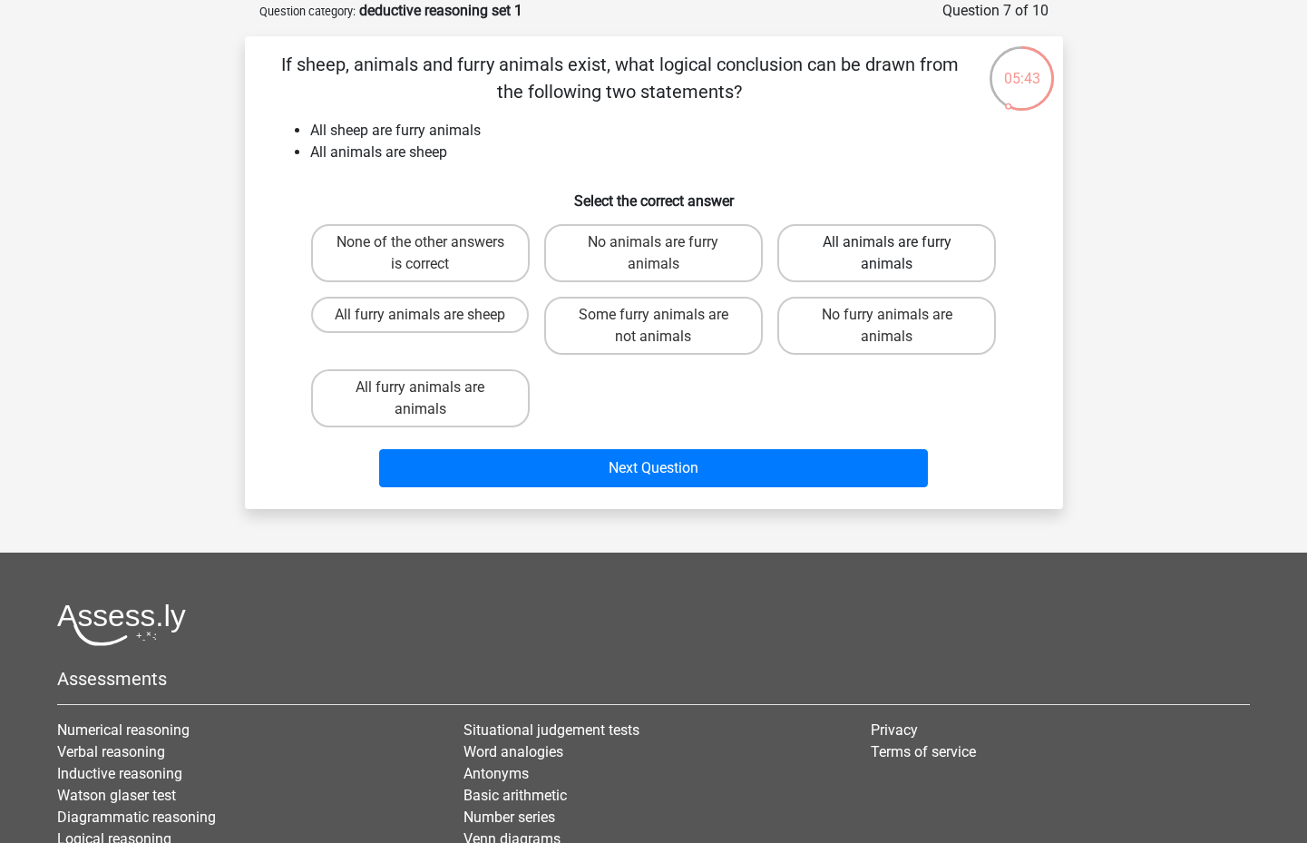
click at [938, 259] on label "All animals are furry animals" at bounding box center [886, 253] width 219 height 58
click at [899, 254] on input "All animals are furry animals" at bounding box center [893, 248] width 12 height 12
radio input "true"
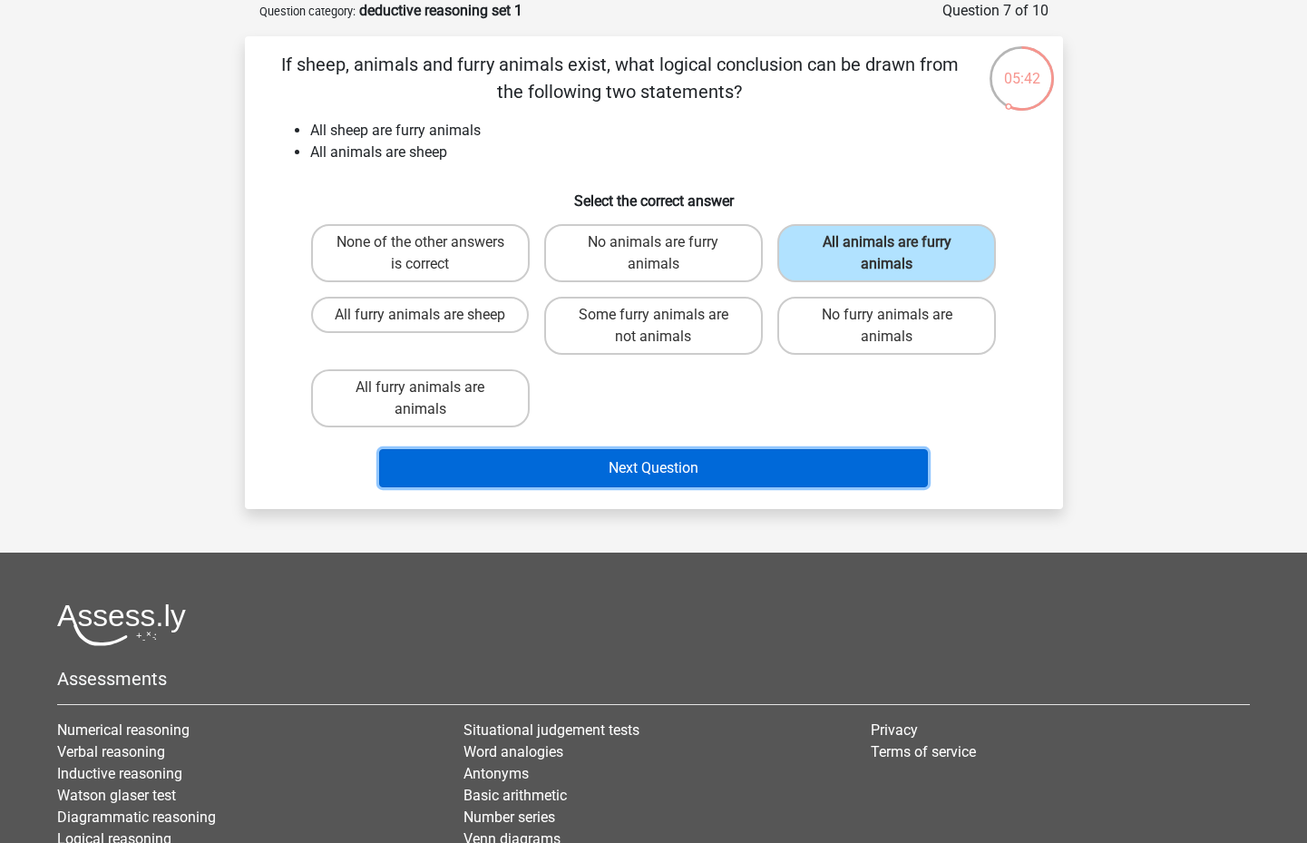
click at [822, 455] on button "Next Question" at bounding box center [653, 468] width 549 height 38
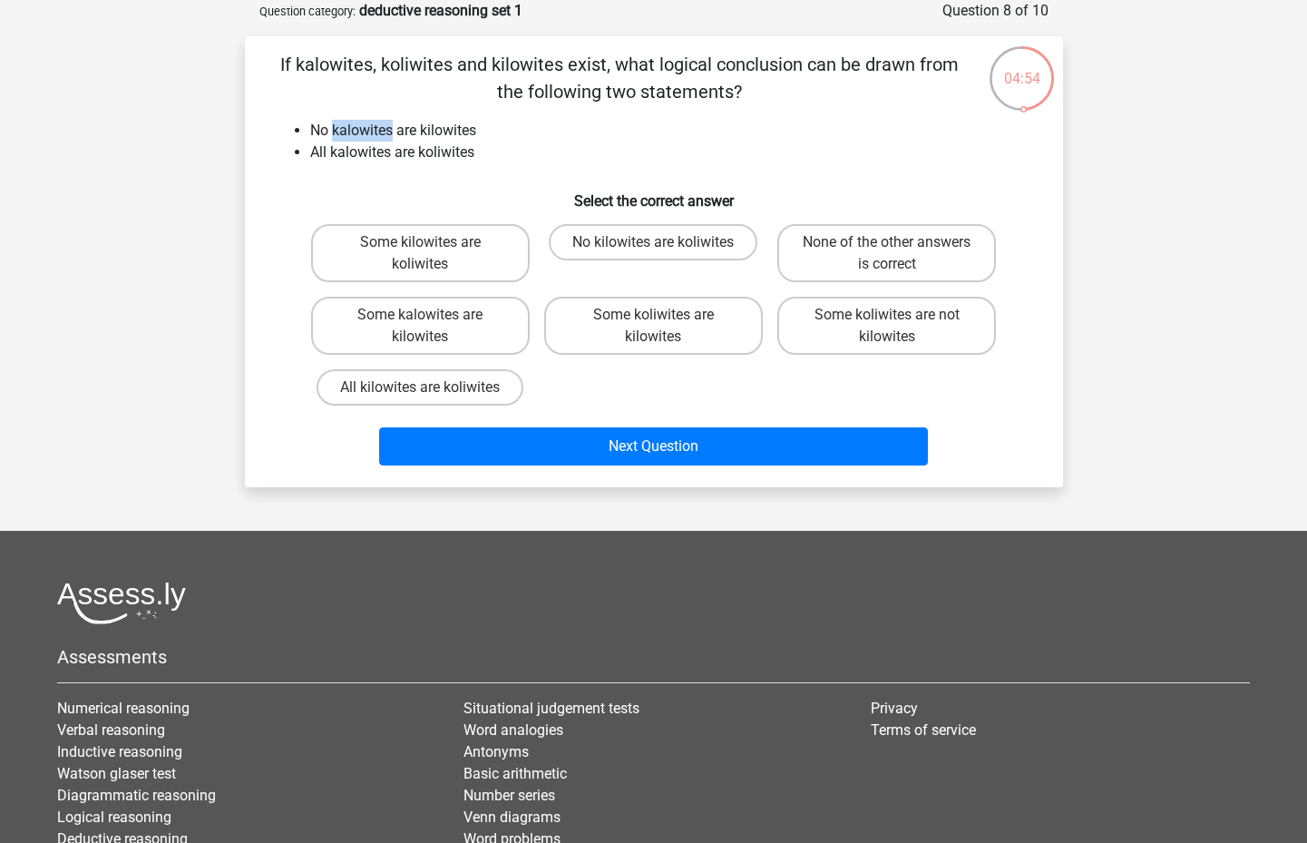
drag, startPoint x: 331, startPoint y: 132, endPoint x: 393, endPoint y: 135, distance: 61.8
click at [393, 135] on li "No kalowites are kilowites" at bounding box center [672, 131] width 724 height 22
drag, startPoint x: 441, startPoint y: 136, endPoint x: 489, endPoint y: 140, distance: 48.2
click at [489, 140] on li "No kalowites are kilowites" at bounding box center [672, 131] width 724 height 22
drag, startPoint x: 332, startPoint y: 153, endPoint x: 394, endPoint y: 153, distance: 61.7
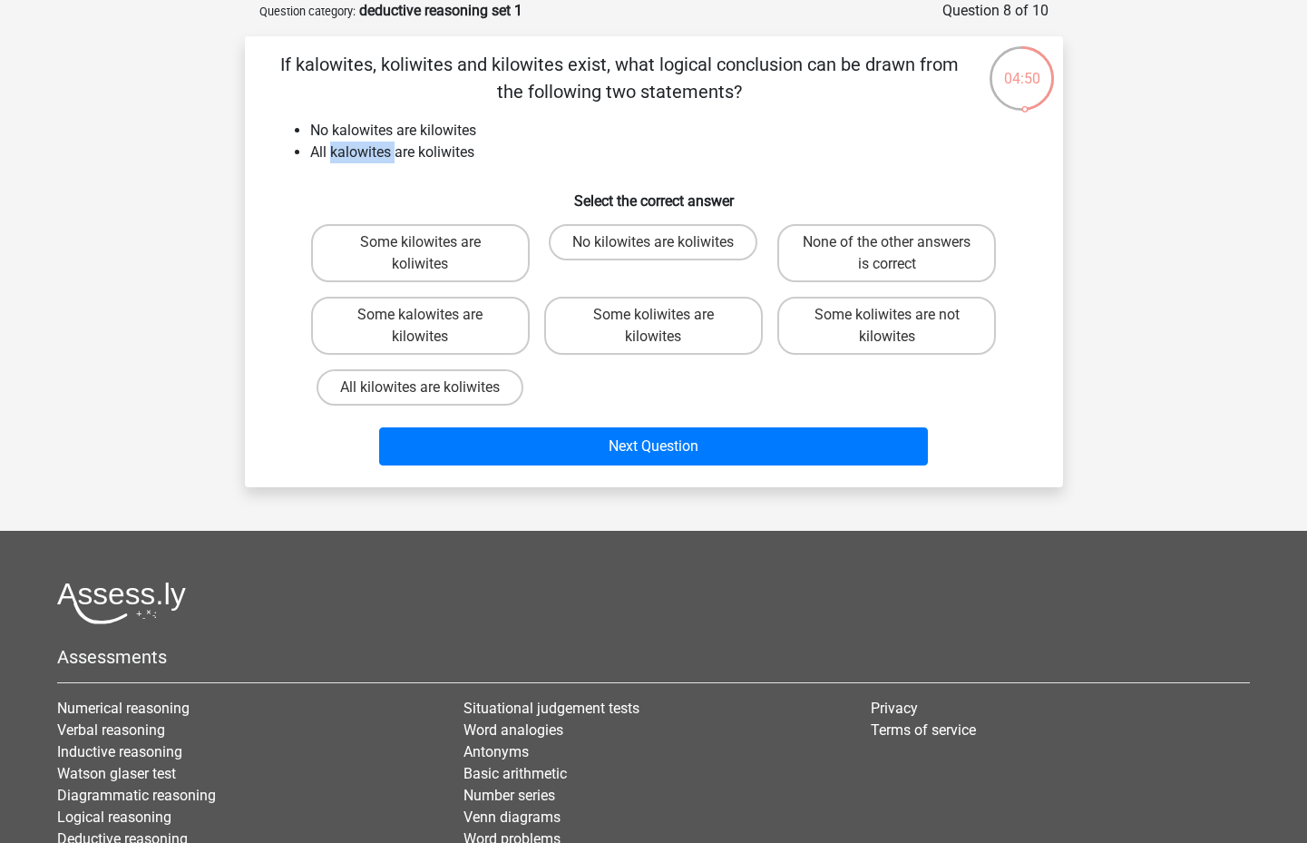
click at [394, 153] on li "All kalowites are koliwites" at bounding box center [672, 153] width 724 height 22
drag, startPoint x: 420, startPoint y: 157, endPoint x: 483, endPoint y: 165, distance: 63.1
click at [483, 165] on div "If kalowites, koliwites and kilowites exist, what logical conclusion can be dra…" at bounding box center [654, 262] width 804 height 422
click at [684, 248] on label "No kilowites are koliwites" at bounding box center [653, 242] width 209 height 36
click at [665, 248] on input "No kilowites are koliwites" at bounding box center [659, 248] width 12 height 12
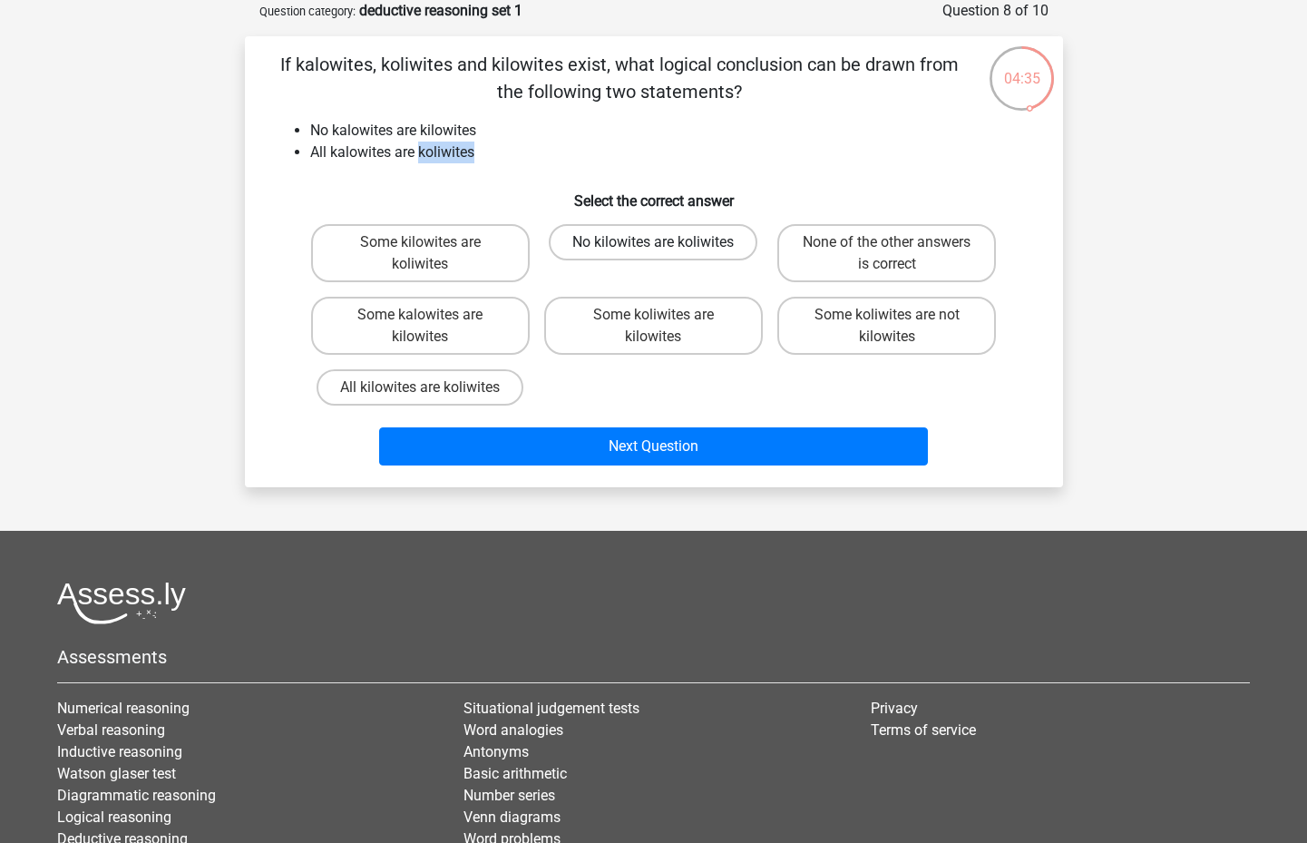
radio input "true"
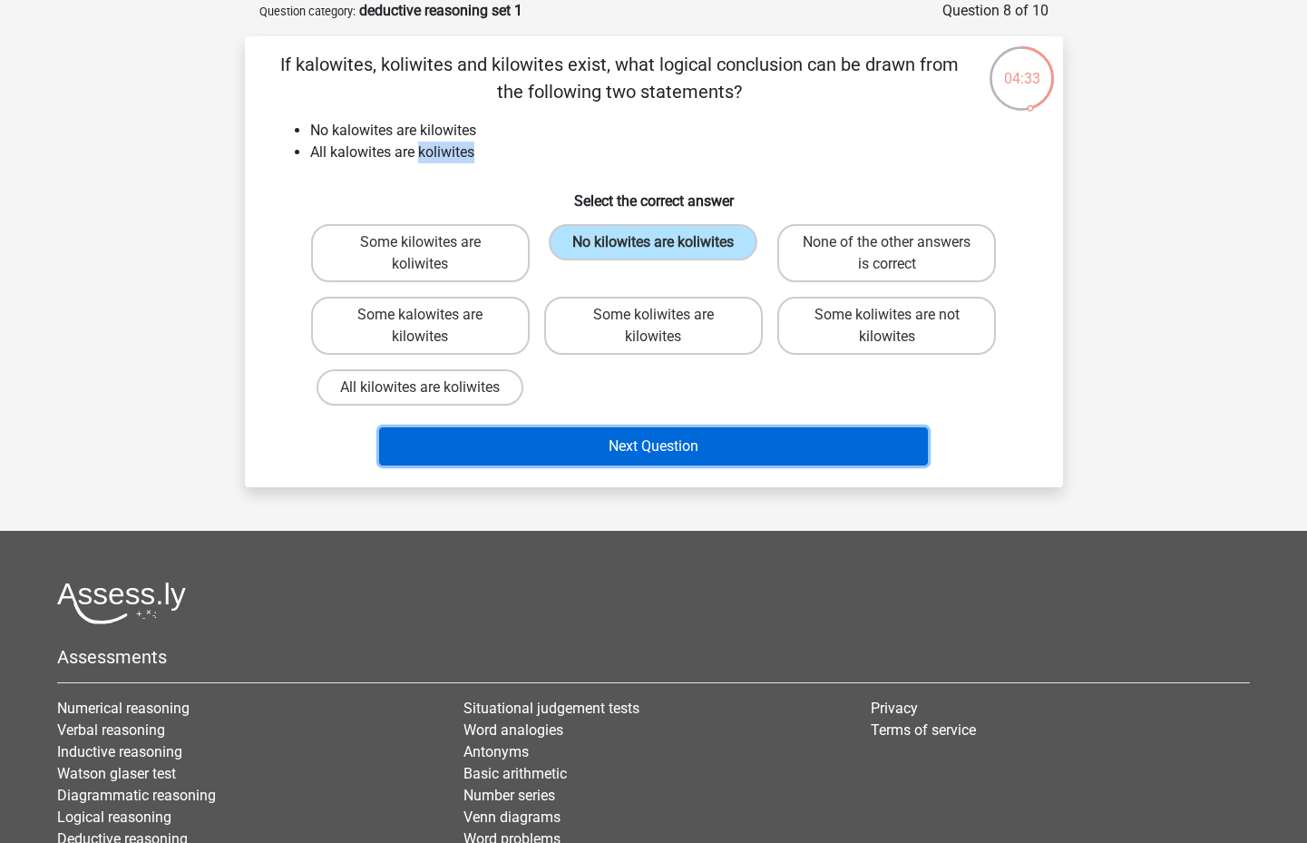
click at [677, 454] on button "Next Question" at bounding box center [653, 446] width 549 height 38
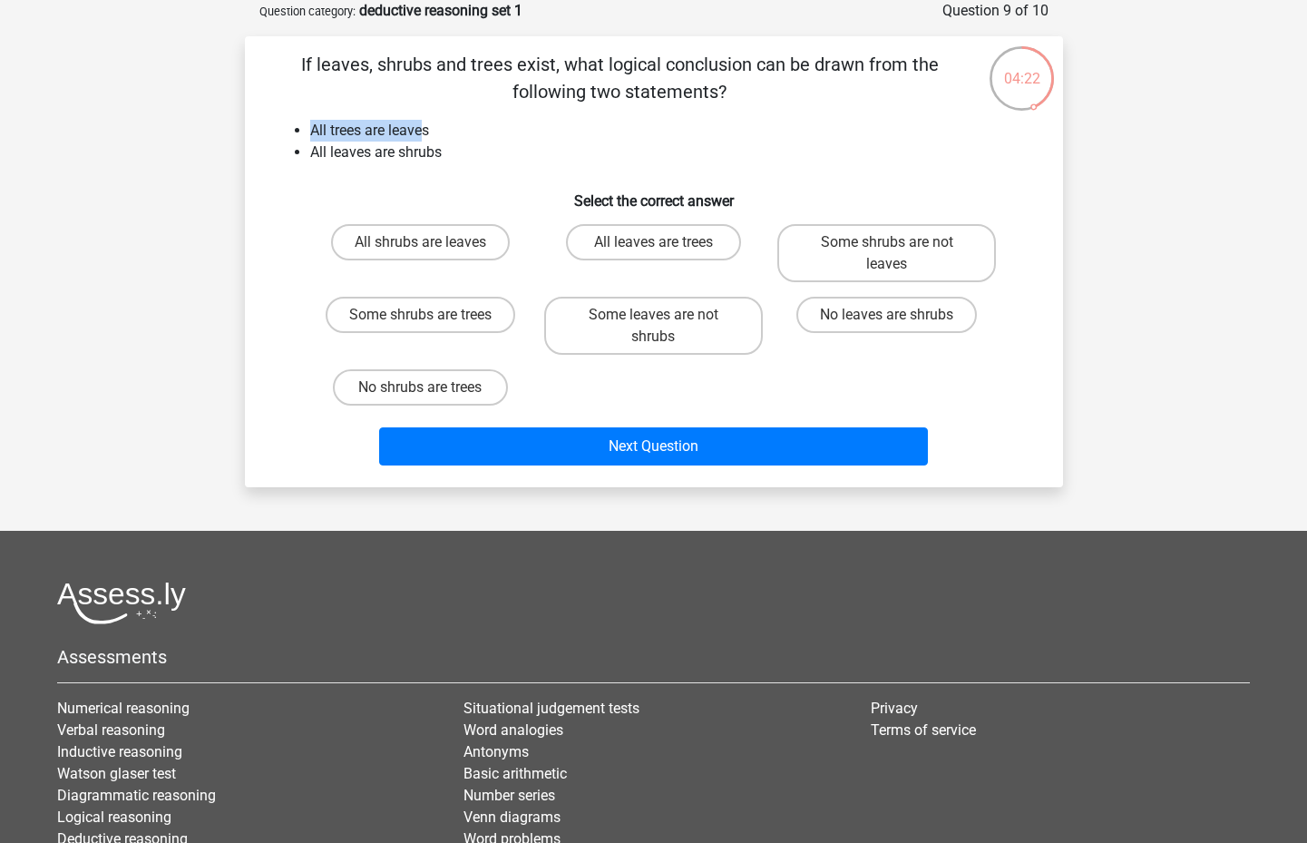
drag, startPoint x: 312, startPoint y: 126, endPoint x: 423, endPoint y: 127, distance: 110.7
click at [423, 127] on li "All trees are leaves" at bounding box center [672, 131] width 724 height 22
drag, startPoint x: 318, startPoint y: 154, endPoint x: 448, endPoint y: 161, distance: 129.9
click at [448, 161] on li "All leaves are shrubs" at bounding box center [672, 153] width 724 height 22
click at [645, 246] on label "All leaves are trees" at bounding box center [653, 242] width 175 height 36
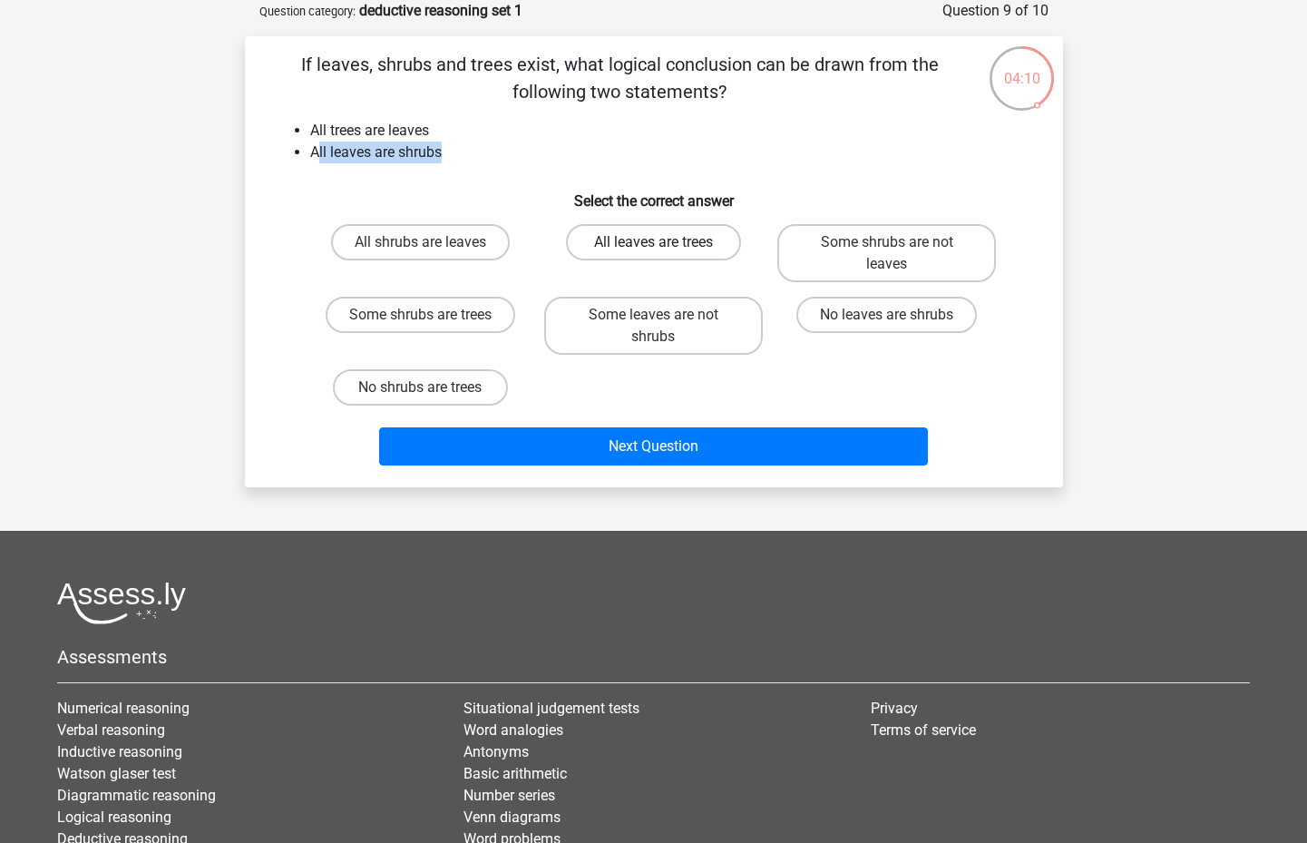
click at [653, 246] on input "All leaves are trees" at bounding box center [659, 248] width 12 height 12
radio input "true"
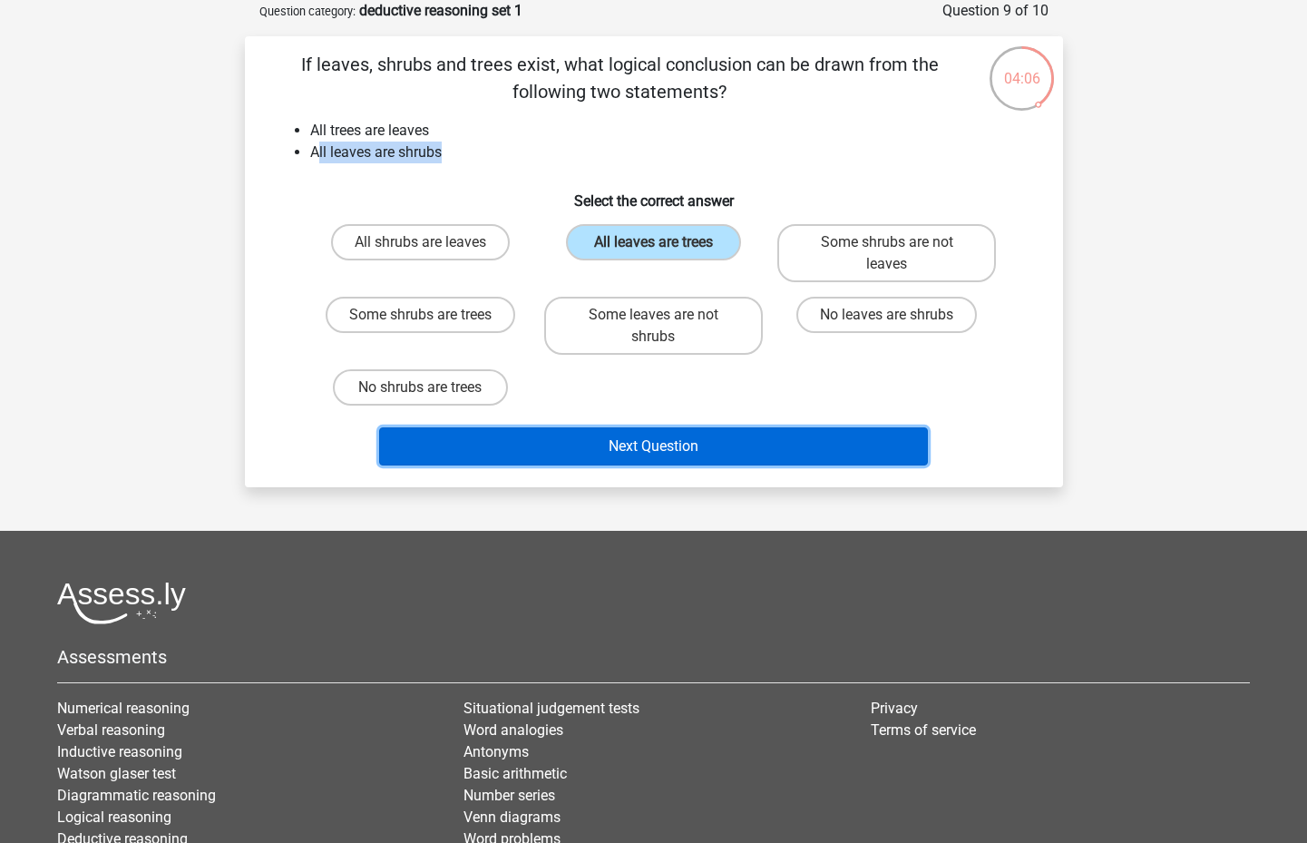
click at [673, 445] on button "Next Question" at bounding box center [653, 446] width 549 height 38
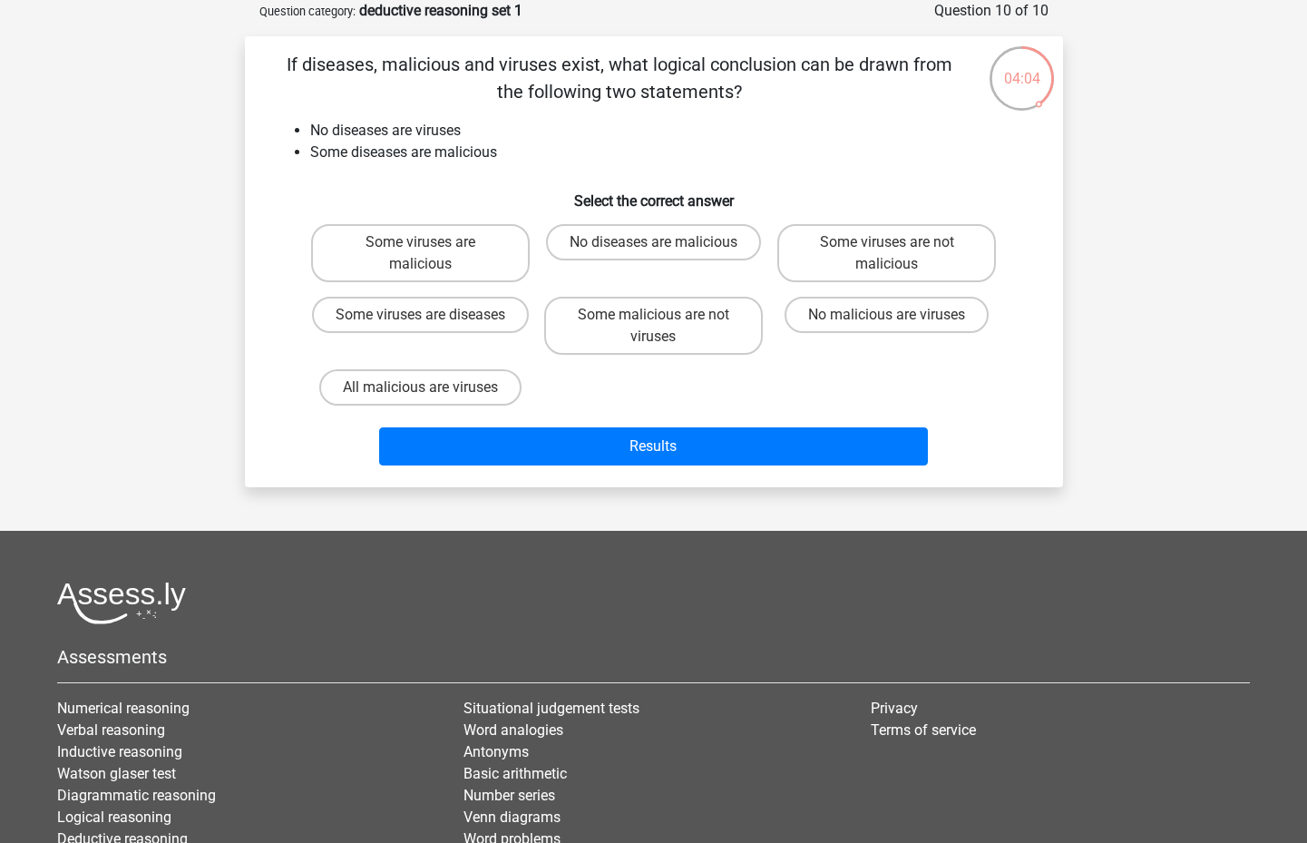
drag, startPoint x: 308, startPoint y: 127, endPoint x: 422, endPoint y: 135, distance: 113.7
click at [422, 135] on li "No diseases are viruses" at bounding box center [672, 131] width 724 height 22
drag, startPoint x: 337, startPoint y: 153, endPoint x: 510, endPoint y: 159, distance: 172.4
click at [510, 159] on li "Some diseases are malicious" at bounding box center [672, 153] width 724 height 22
drag, startPoint x: 319, startPoint y: 127, endPoint x: 468, endPoint y: 137, distance: 149.1
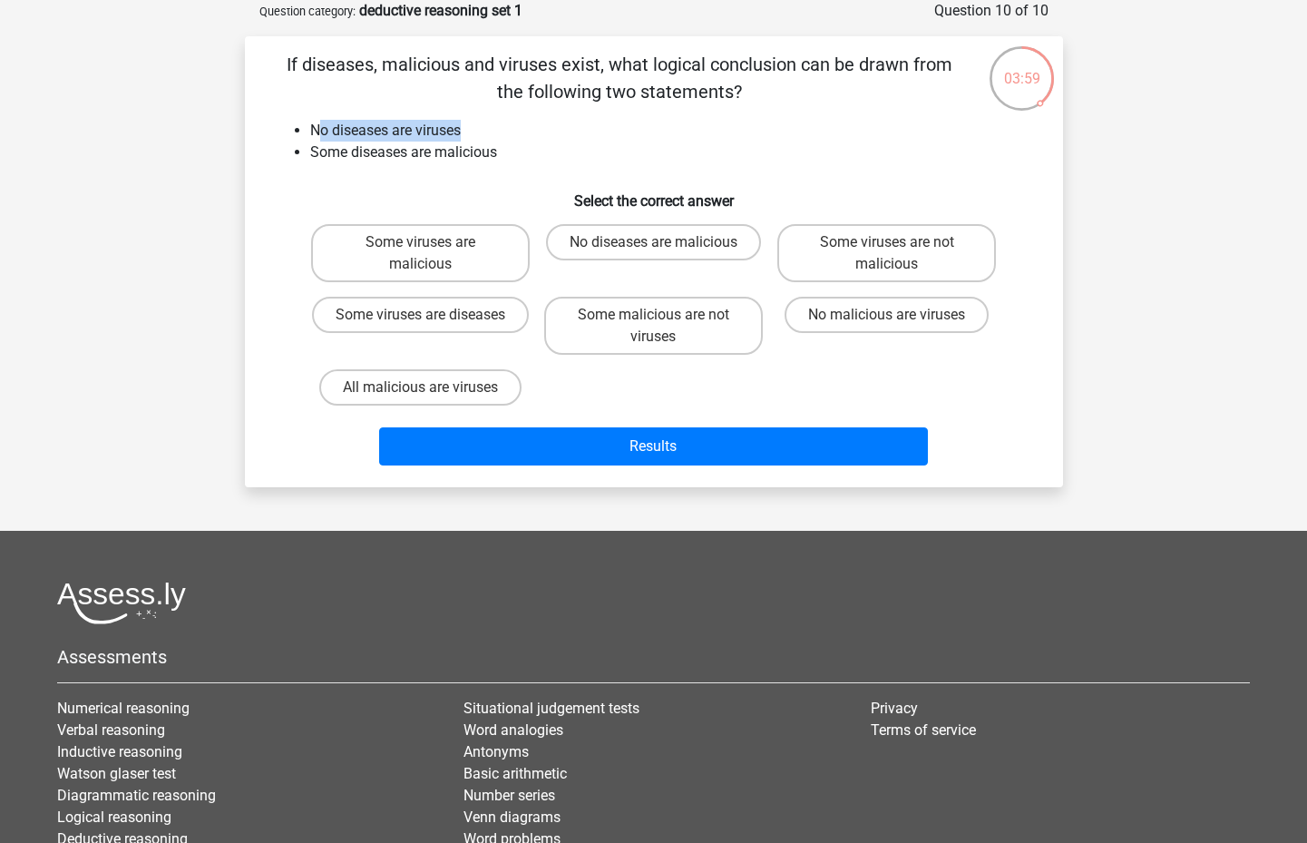
click at [468, 137] on li "No diseases are viruses" at bounding box center [672, 131] width 724 height 22
drag, startPoint x: 311, startPoint y: 153, endPoint x: 496, endPoint y: 155, distance: 185.0
click at [496, 155] on li "Some diseases are malicious" at bounding box center [672, 153] width 724 height 22
click at [510, 181] on h6 "Select the correct answer" at bounding box center [654, 194] width 760 height 32
click at [899, 326] on input "No malicious are viruses" at bounding box center [893, 321] width 12 height 12
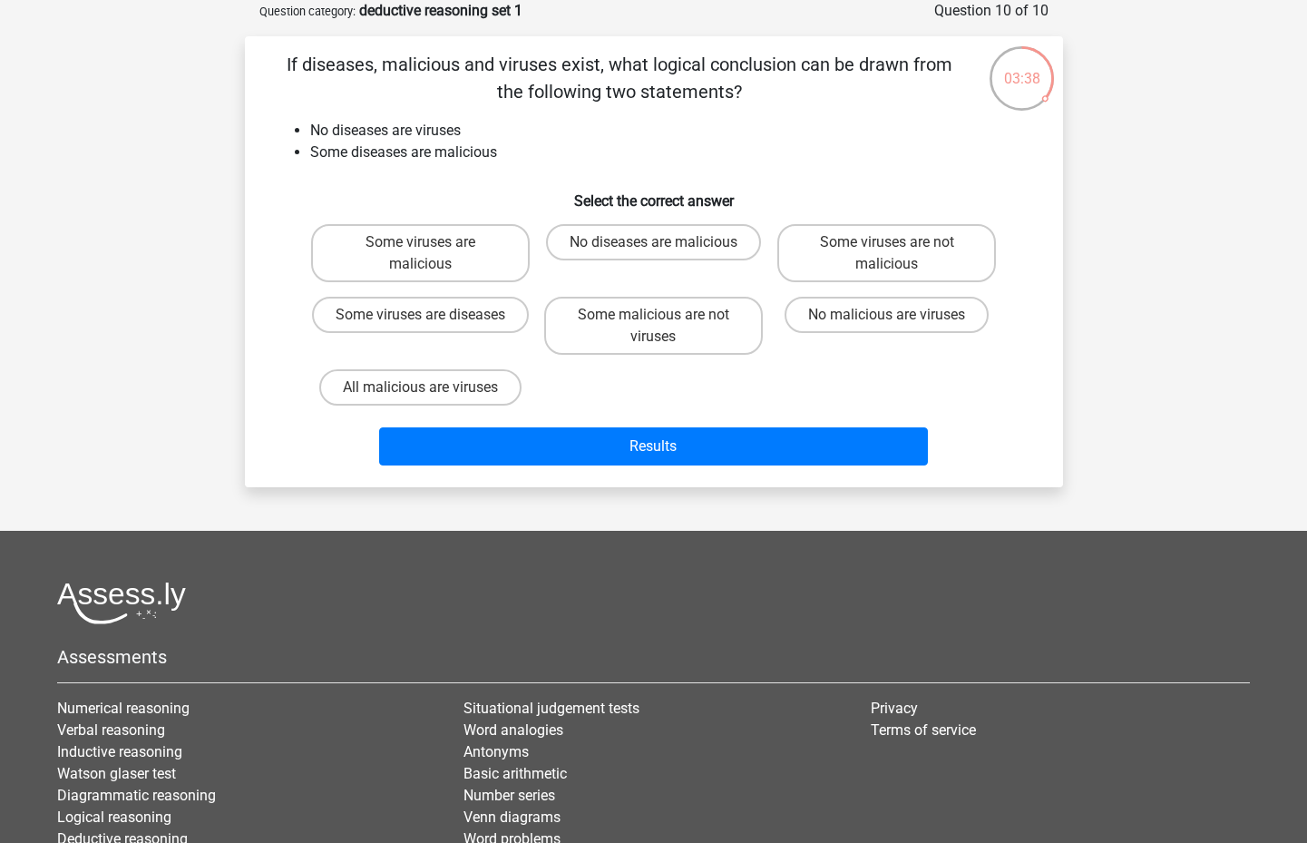
radio input "true"
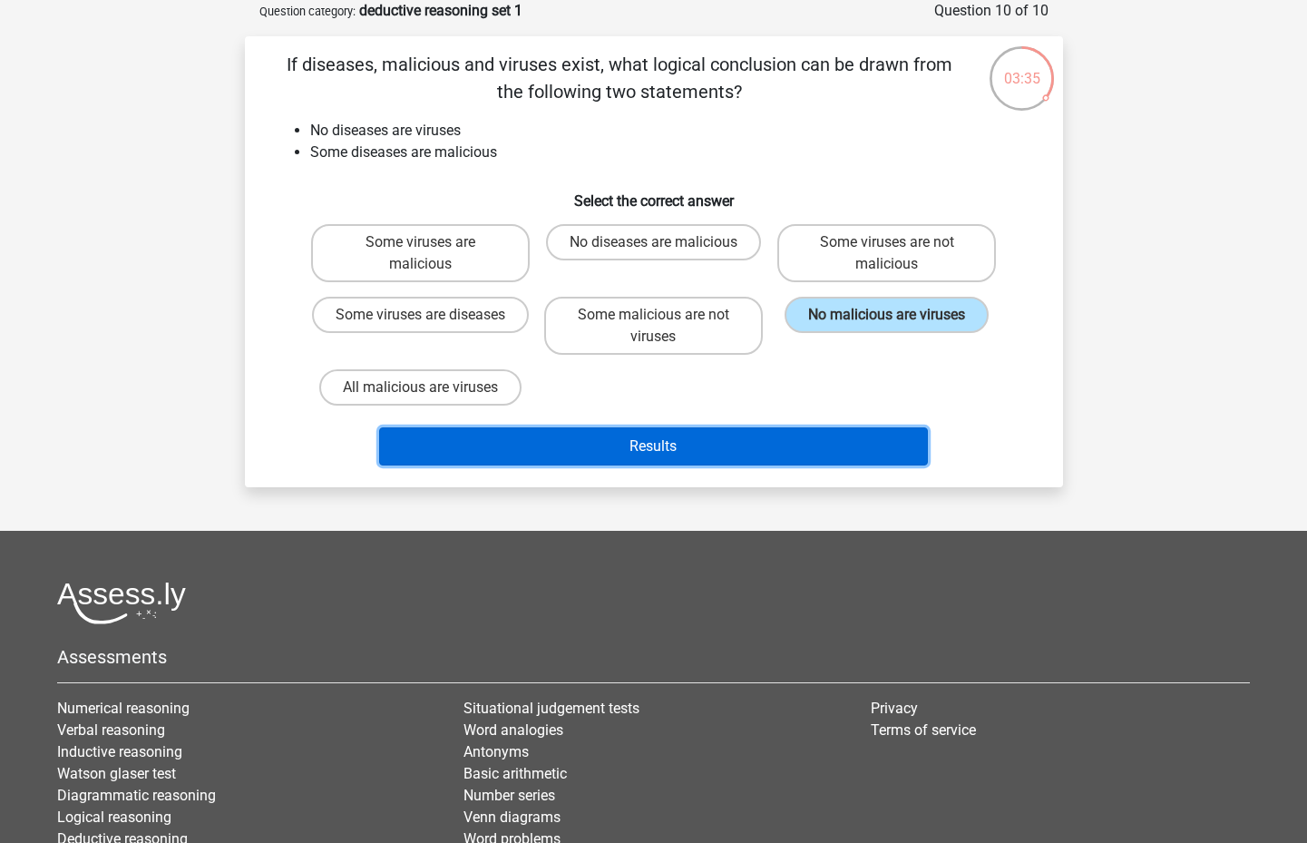
click at [801, 454] on button "Results" at bounding box center [653, 446] width 549 height 38
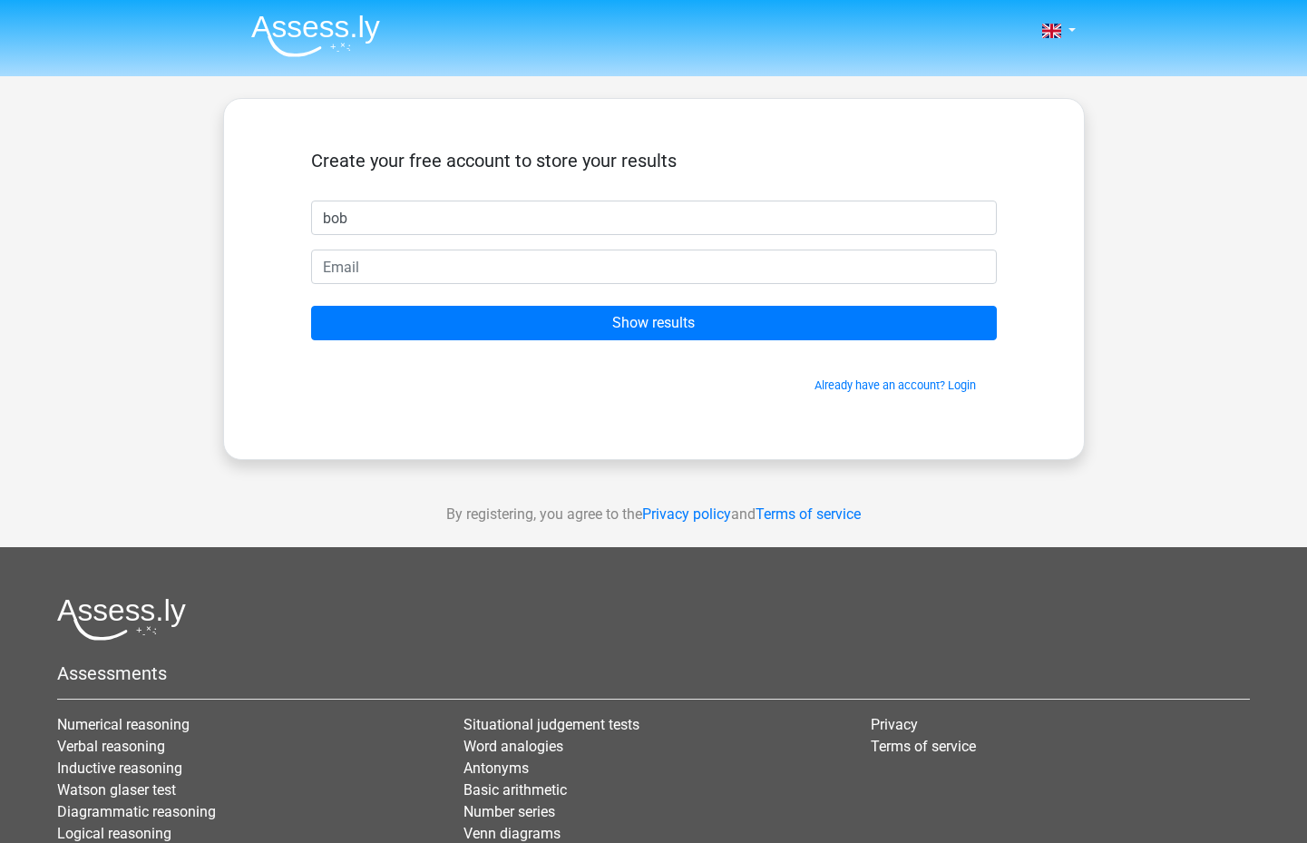
type input "bob"
click at [717, 249] on form "Create your free account to store your results bob Show results Already have an…" at bounding box center [654, 272] width 686 height 244
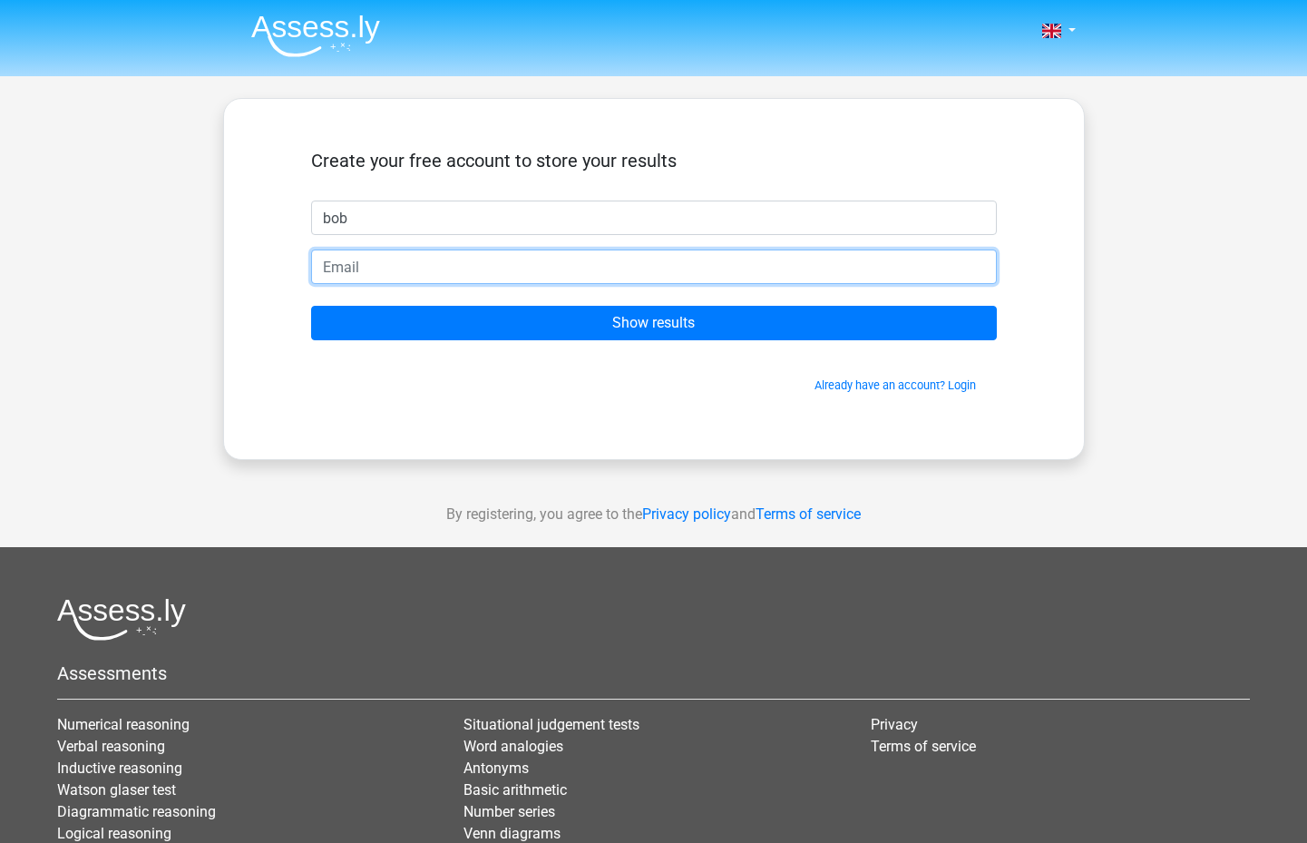
click at [676, 265] on input "email" at bounding box center [654, 266] width 686 height 34
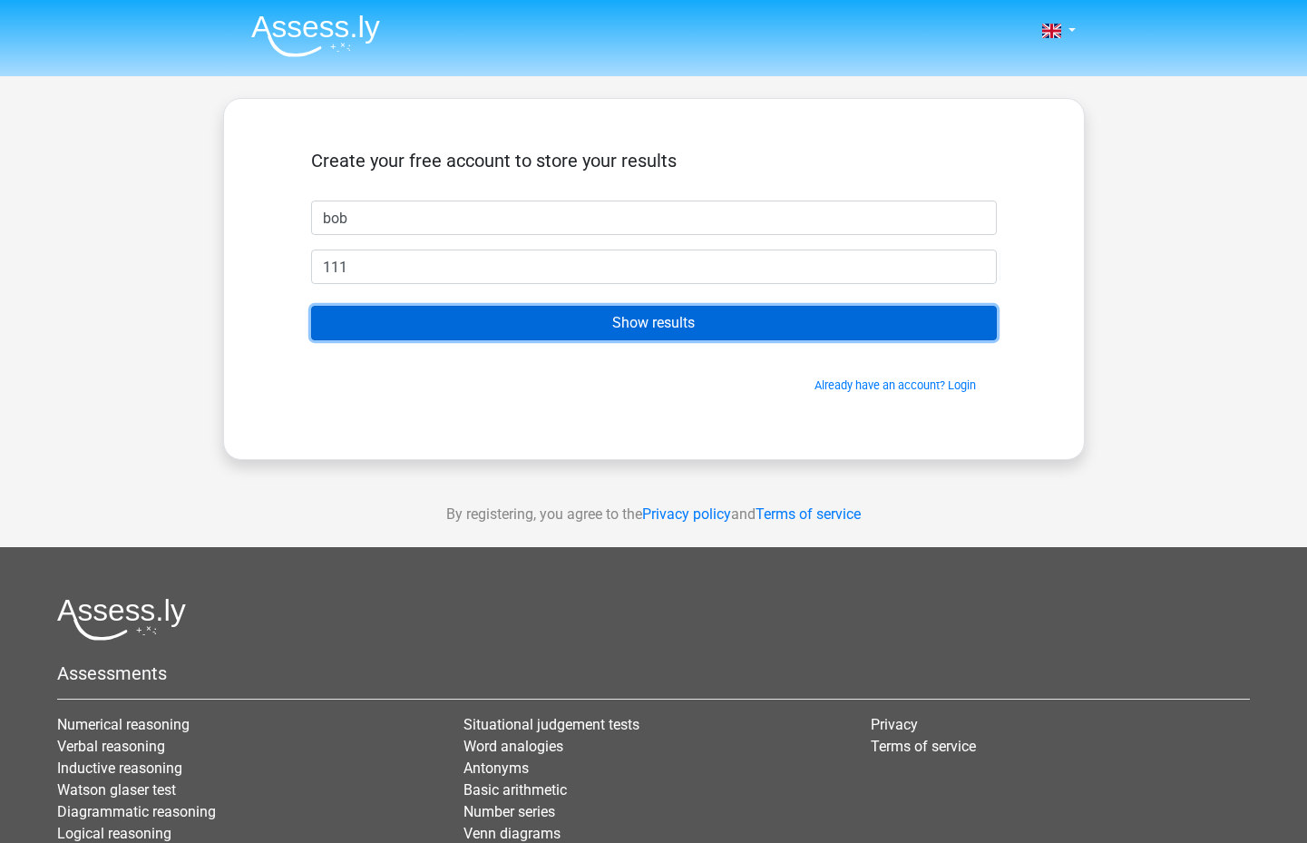
click at [726, 318] on input "Show results" at bounding box center [654, 323] width 686 height 34
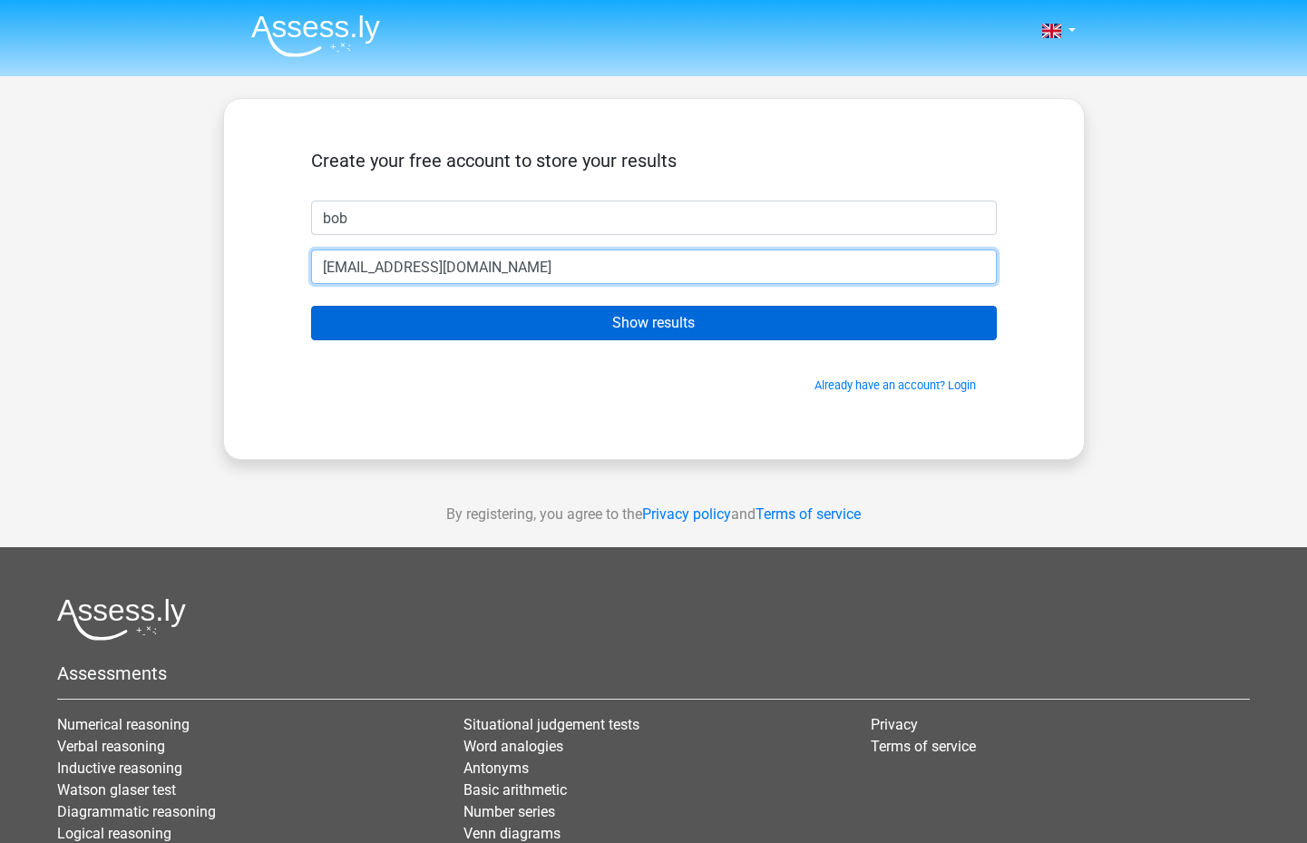
type input "111@gmail.com"
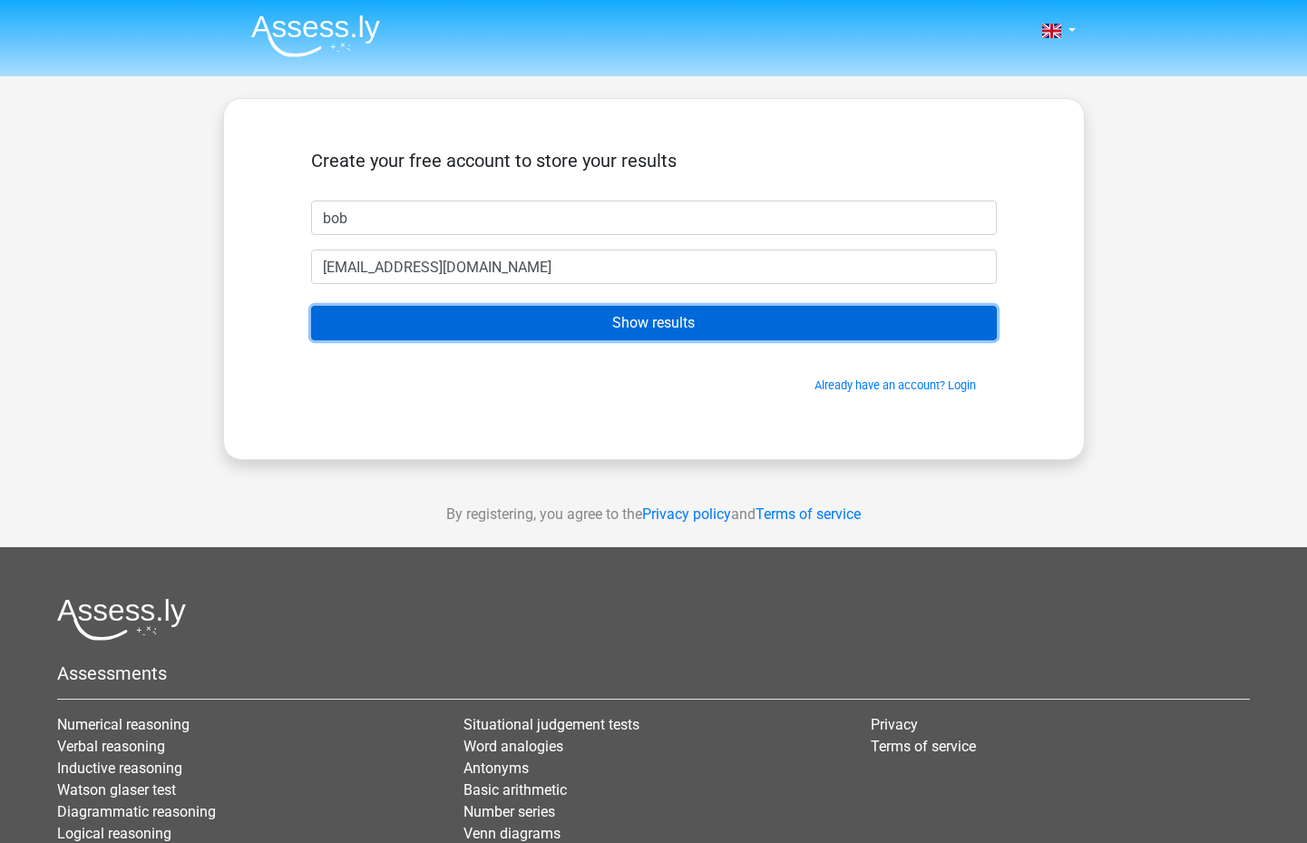
click at [555, 316] on input "Show results" at bounding box center [654, 323] width 686 height 34
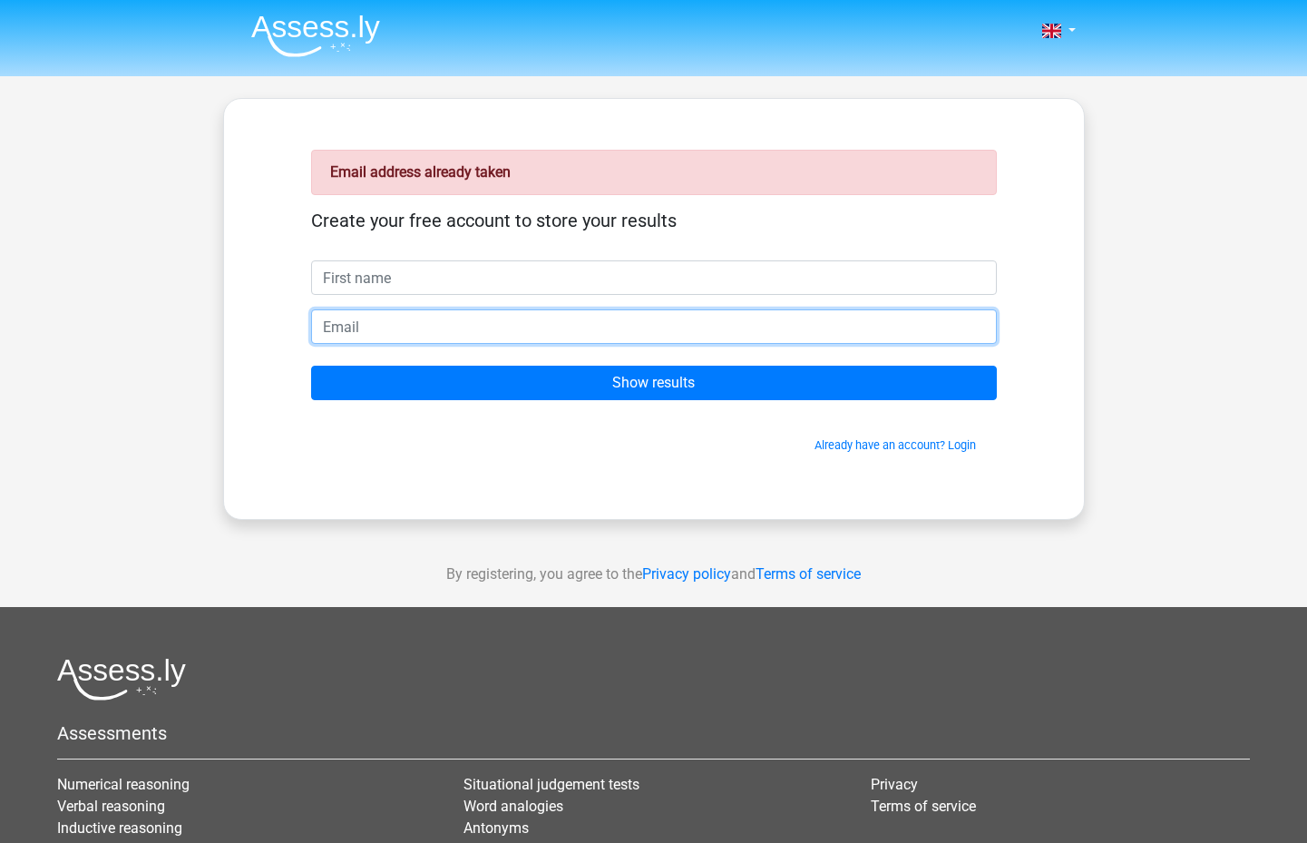
click at [425, 332] on input "email" at bounding box center [654, 326] width 686 height 34
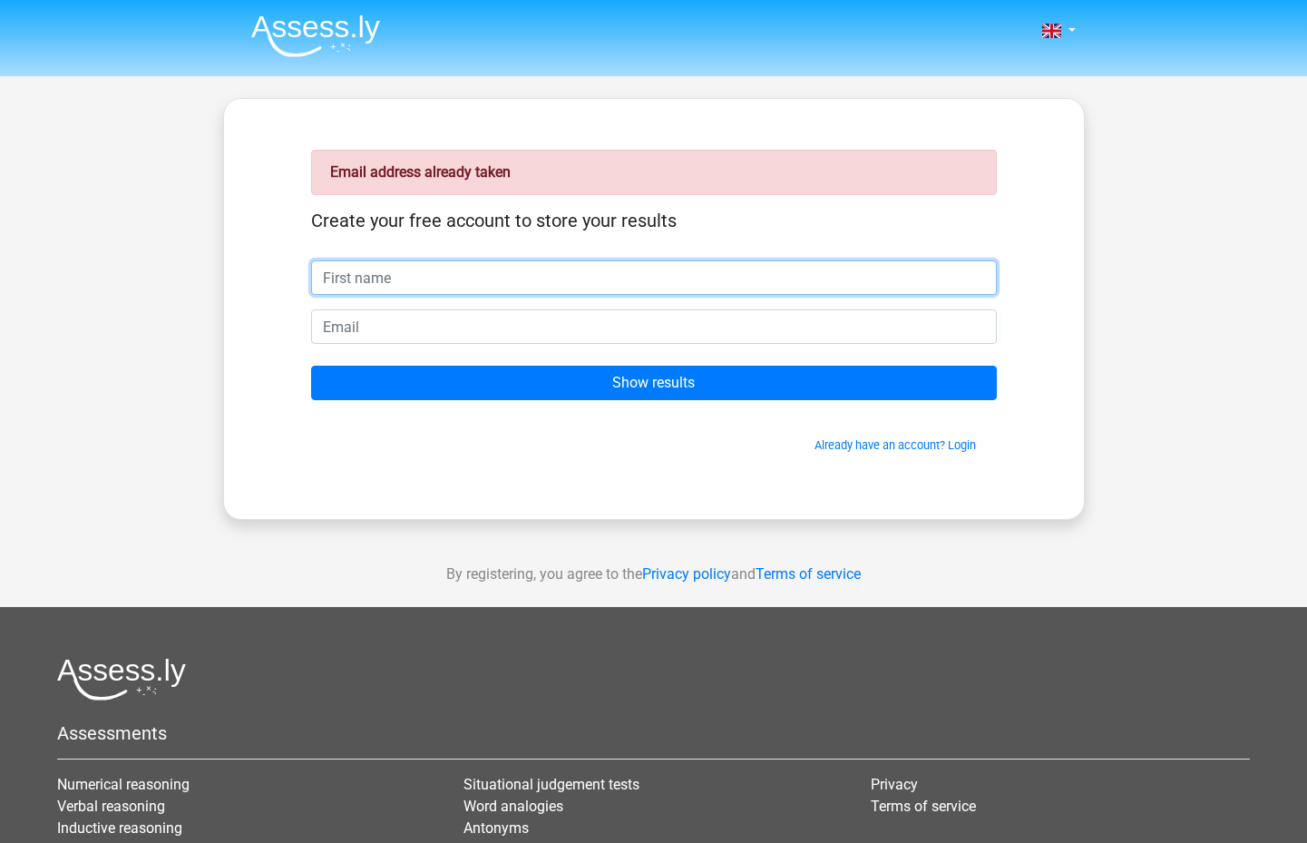
click at [423, 283] on input "text" at bounding box center [654, 277] width 686 height 34
type input "austin"
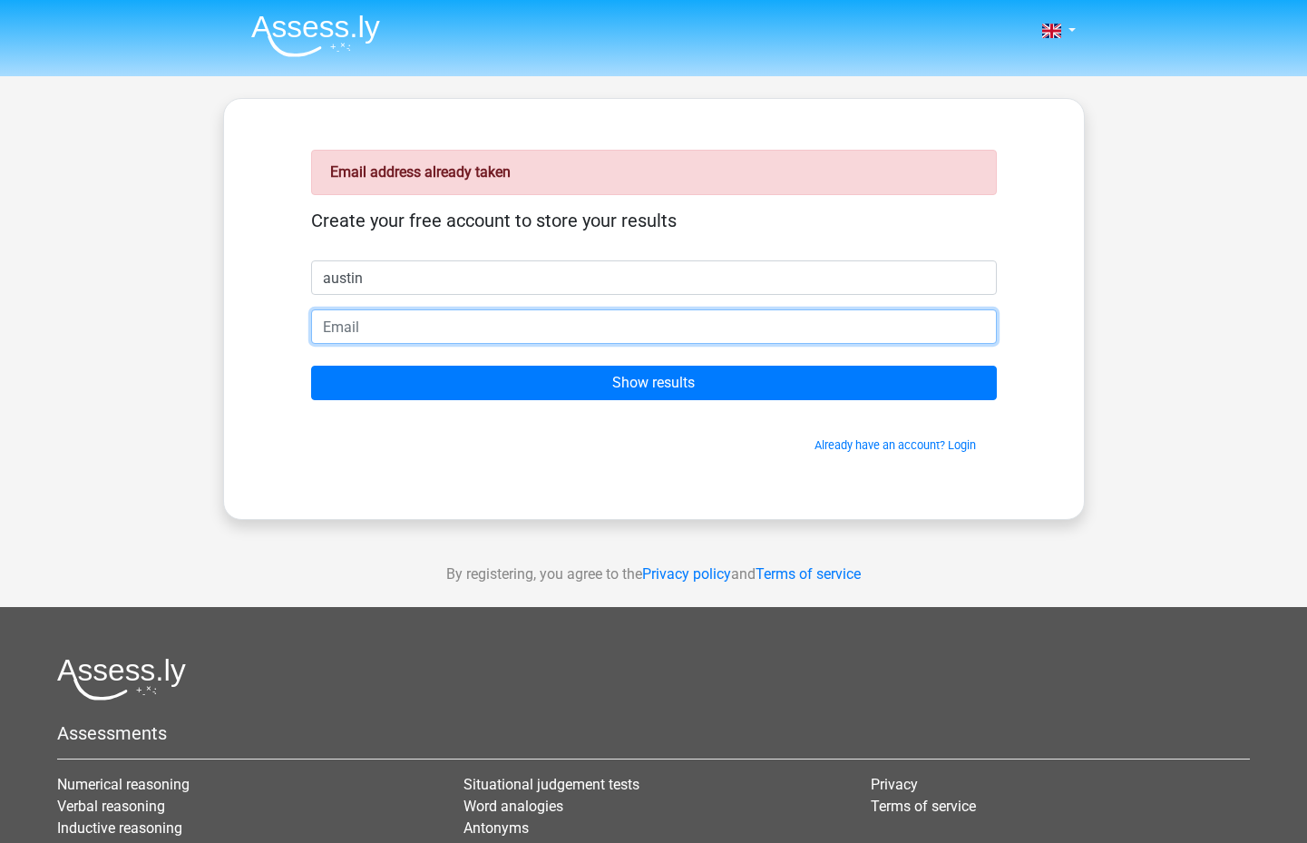
click at [716, 324] on input "email" at bounding box center [654, 326] width 686 height 34
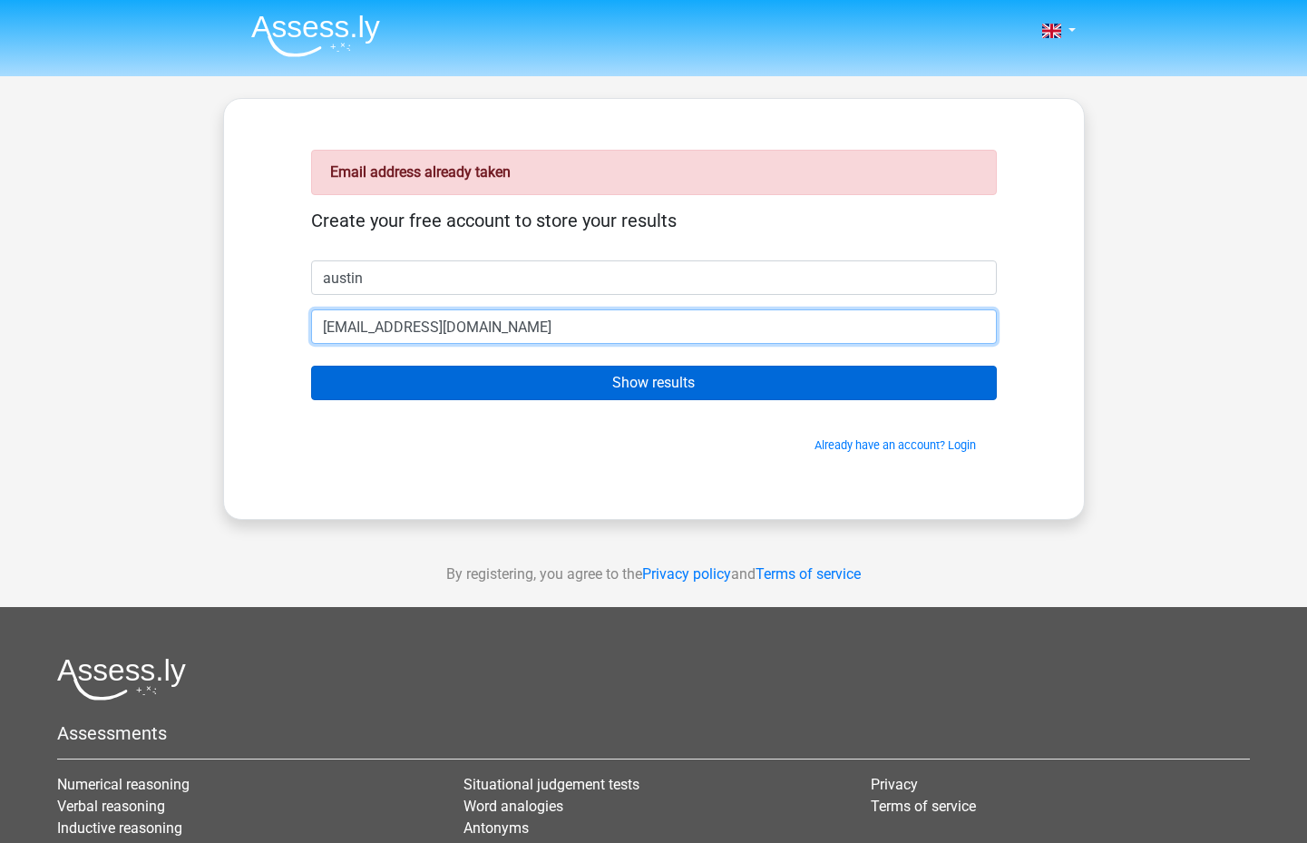
type input "[EMAIL_ADDRESS][DOMAIN_NAME]"
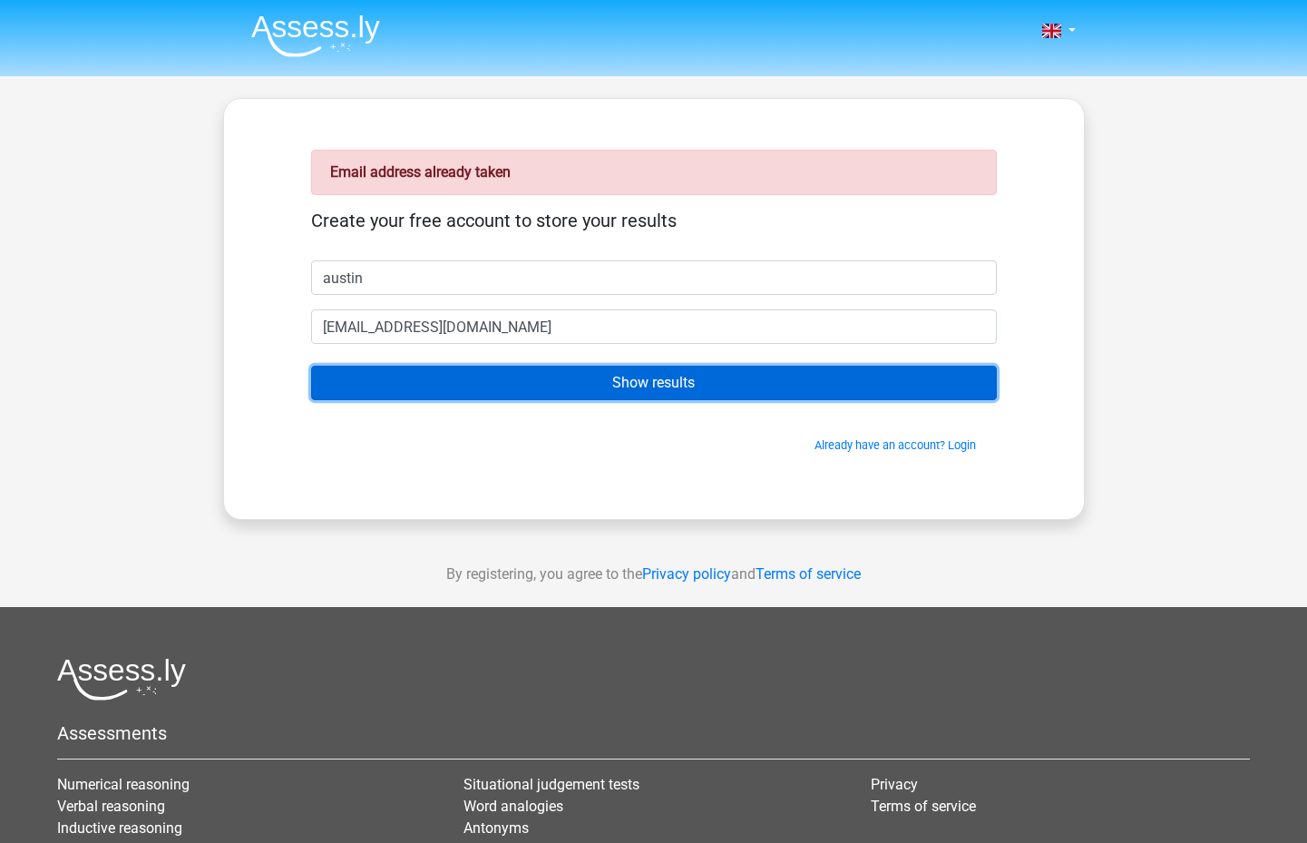
click at [726, 366] on input "Show results" at bounding box center [654, 383] width 686 height 34
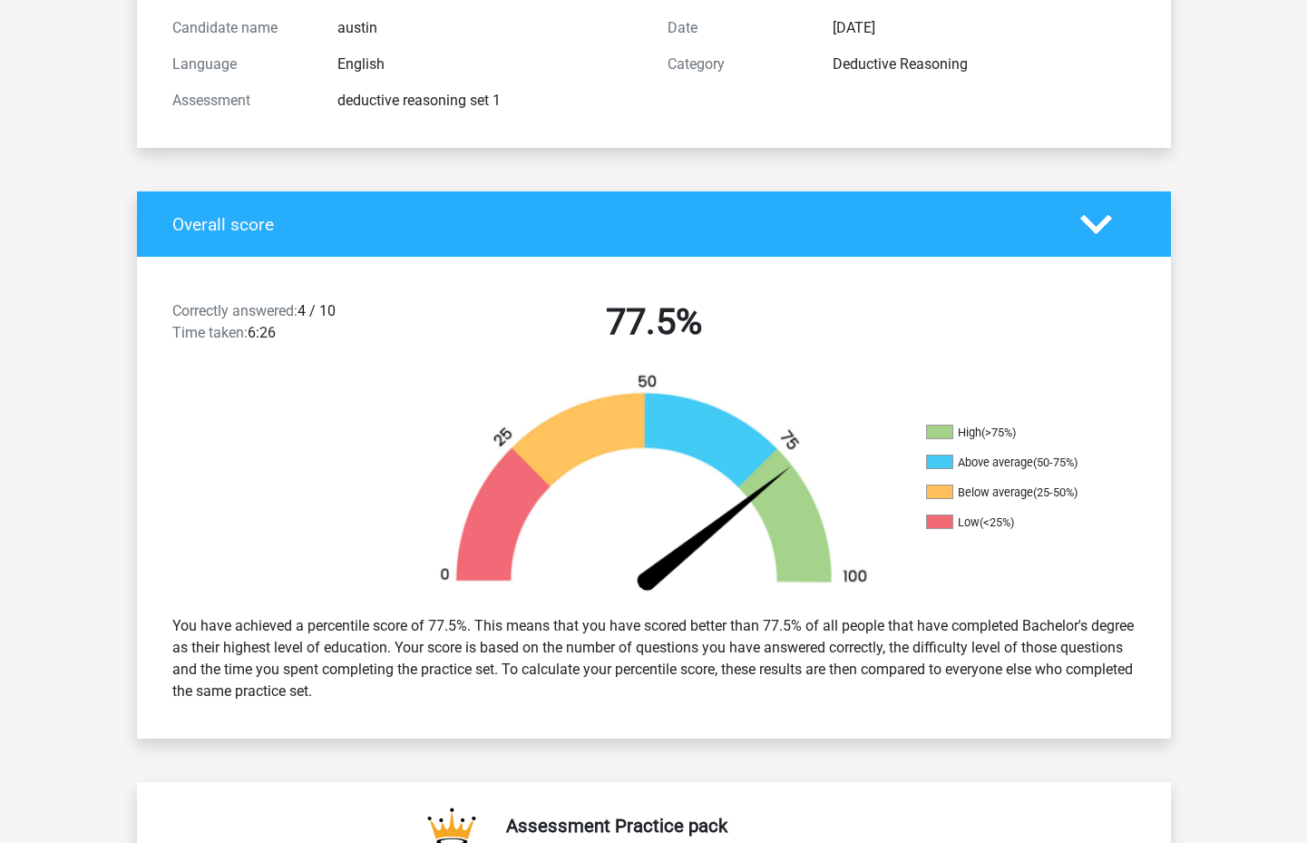
scroll to position [207, 0]
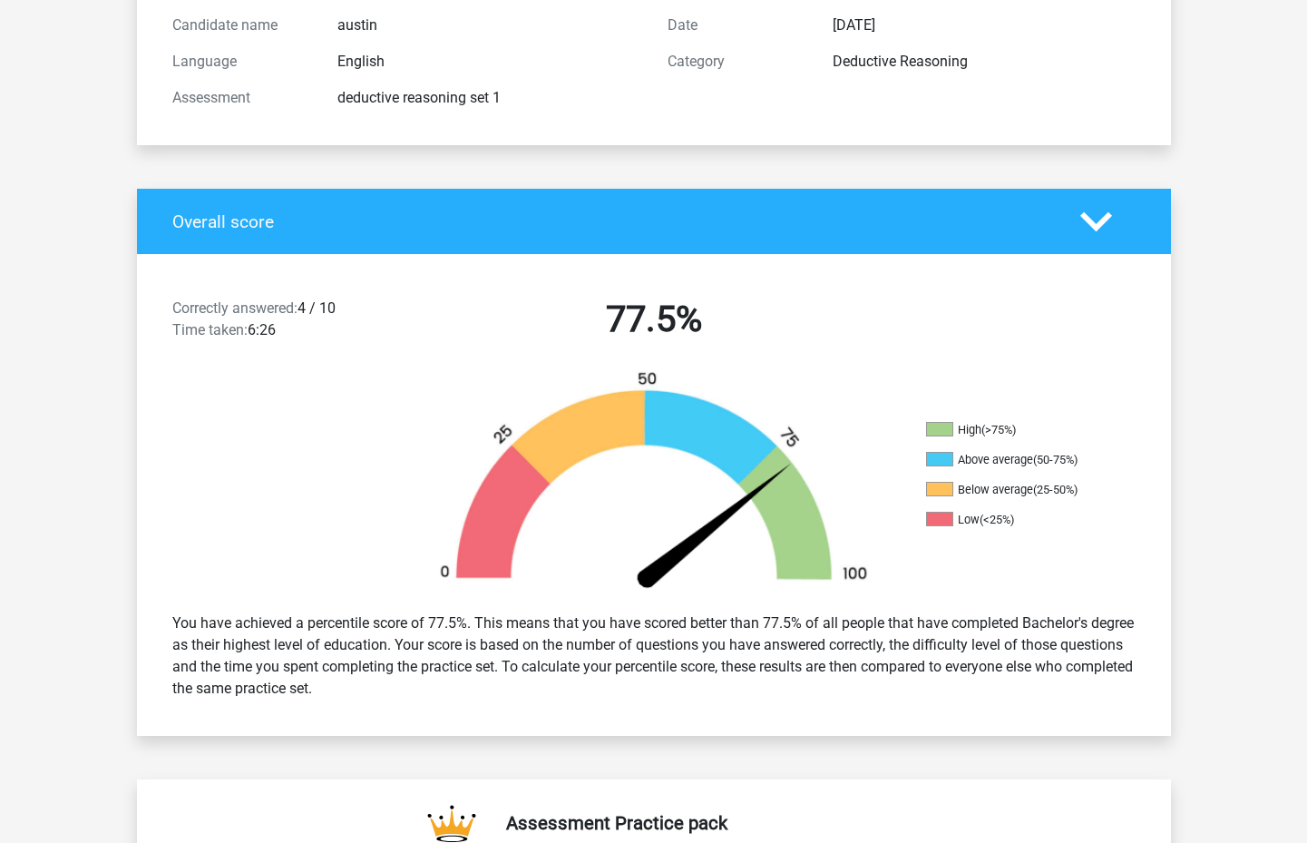
drag, startPoint x: 302, startPoint y: 314, endPoint x: 361, endPoint y: 304, distance: 59.8
click at [360, 304] on div "Correctly answered: 4 / 10 Time taken: 6:26" at bounding box center [283, 323] width 248 height 51
click at [408, 271] on div "Correctly answered: 4 / 10 Time taken: 6:26 77.5% High (>75%) Above average (50…" at bounding box center [654, 495] width 1007 height 482
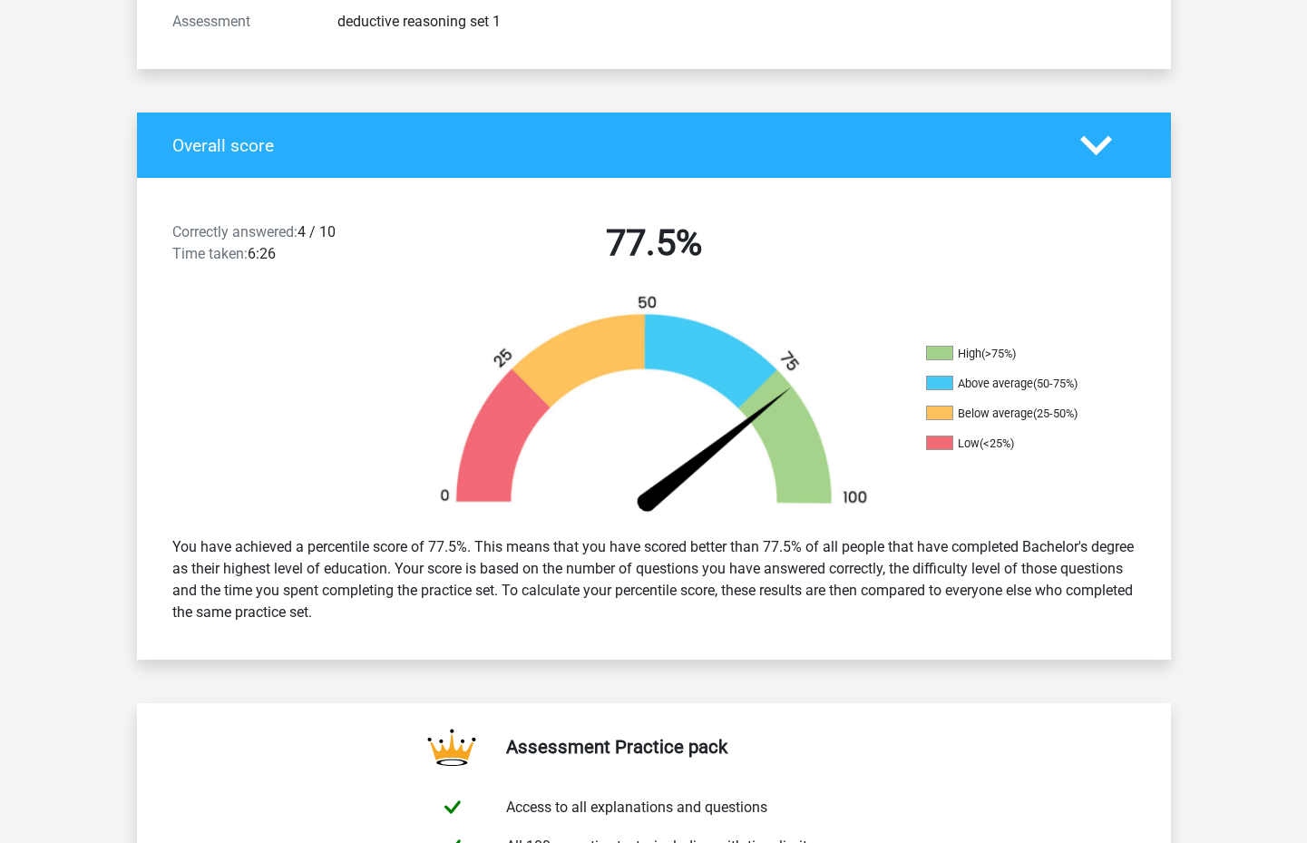
scroll to position [310, 0]
